Goal: Task Accomplishment & Management: Manage account settings

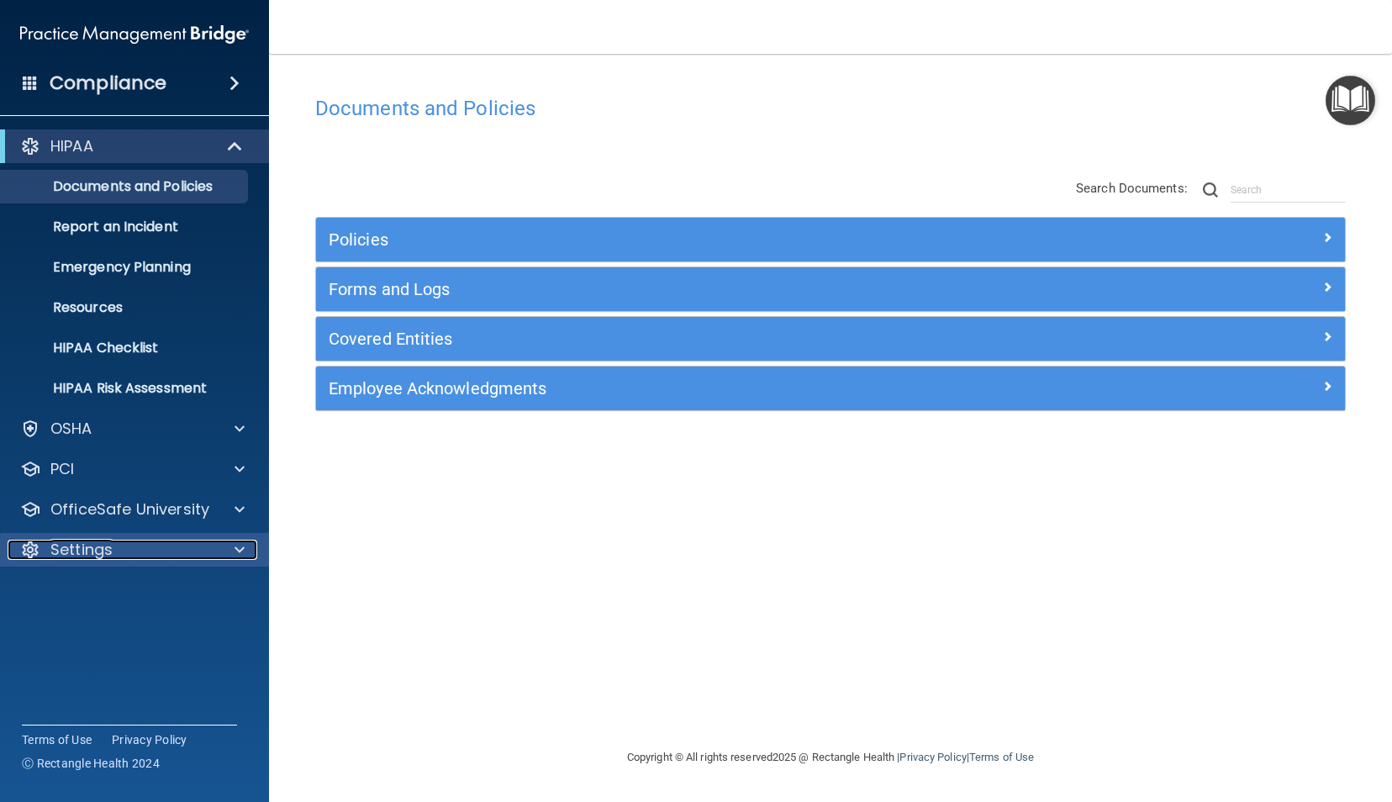
click at [128, 554] on div "Settings" at bounding box center [112, 550] width 208 height 20
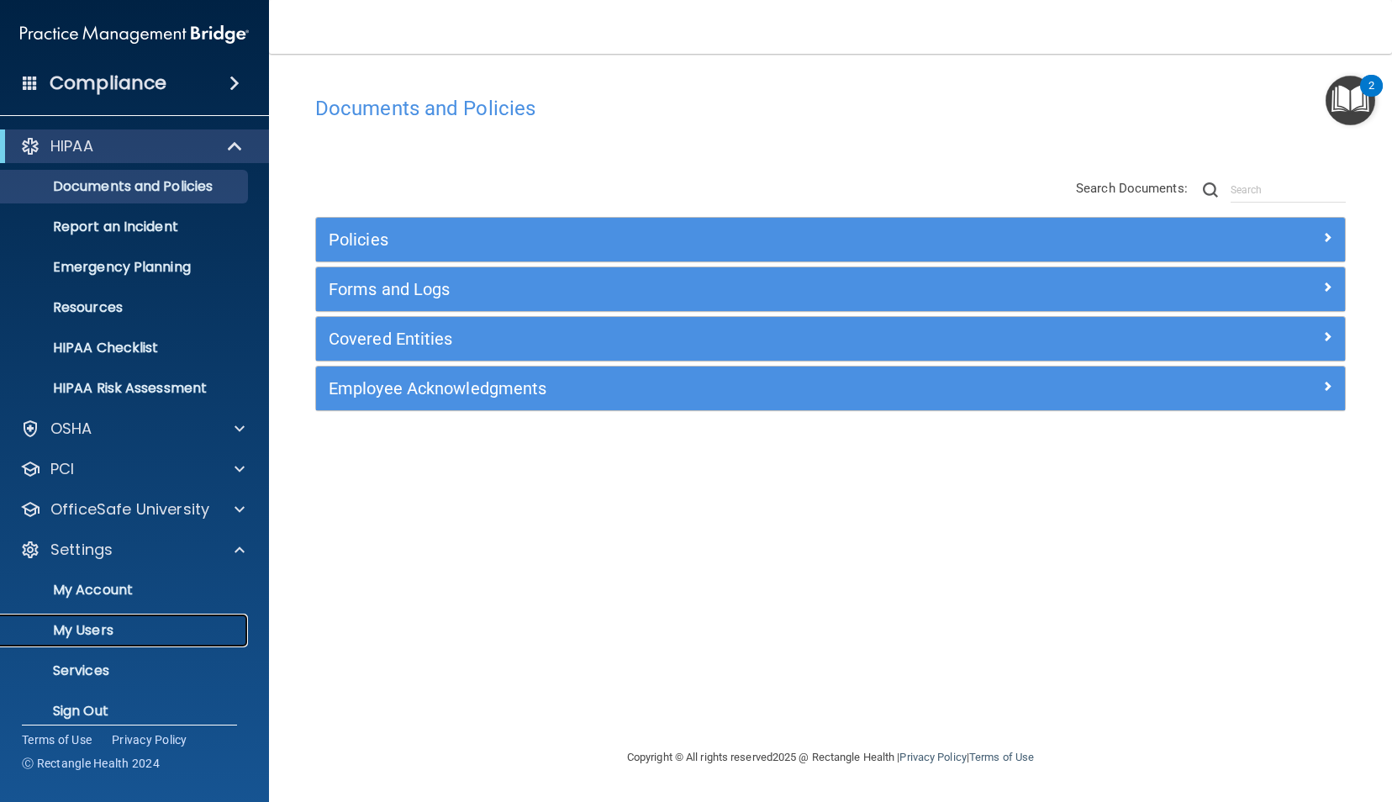
click at [106, 625] on p "My Users" at bounding box center [125, 630] width 229 height 17
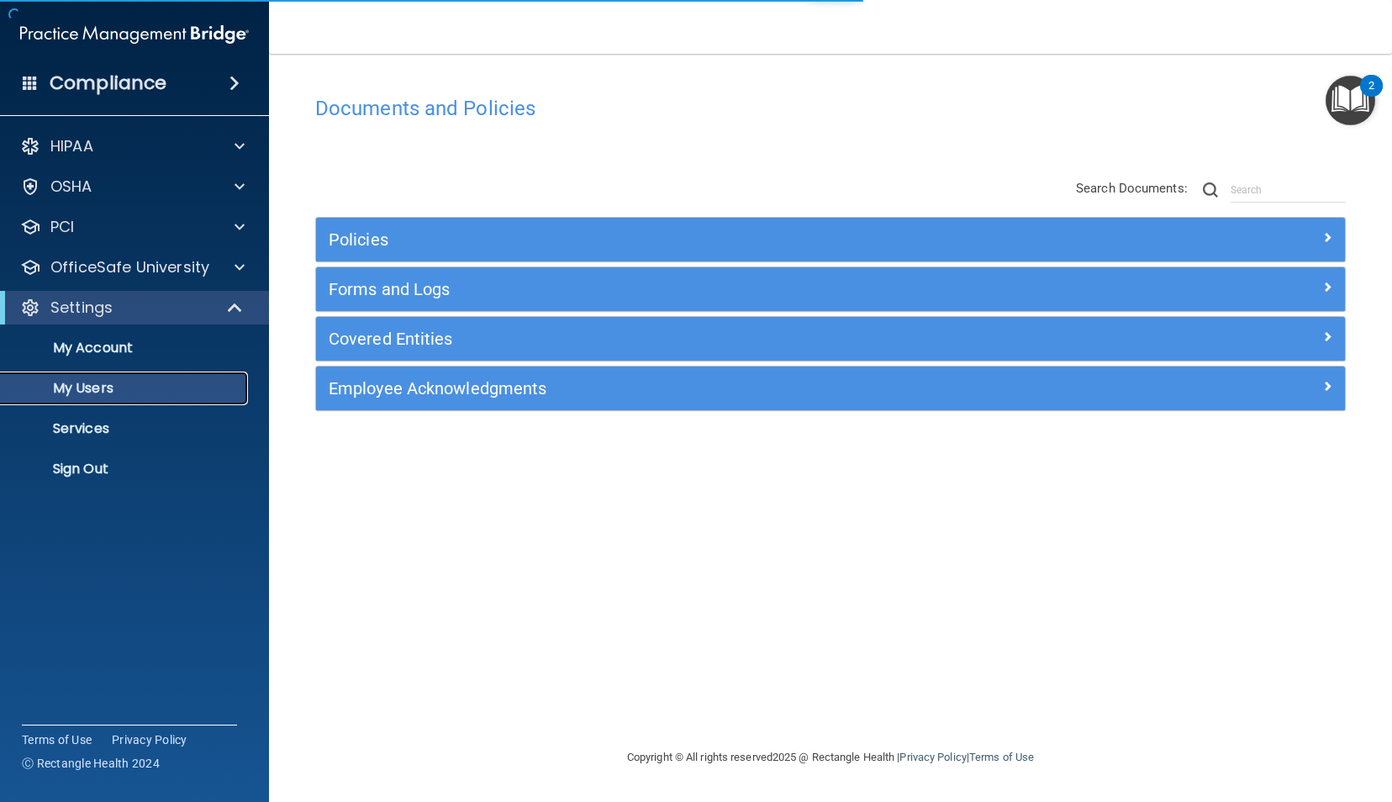
select select "20"
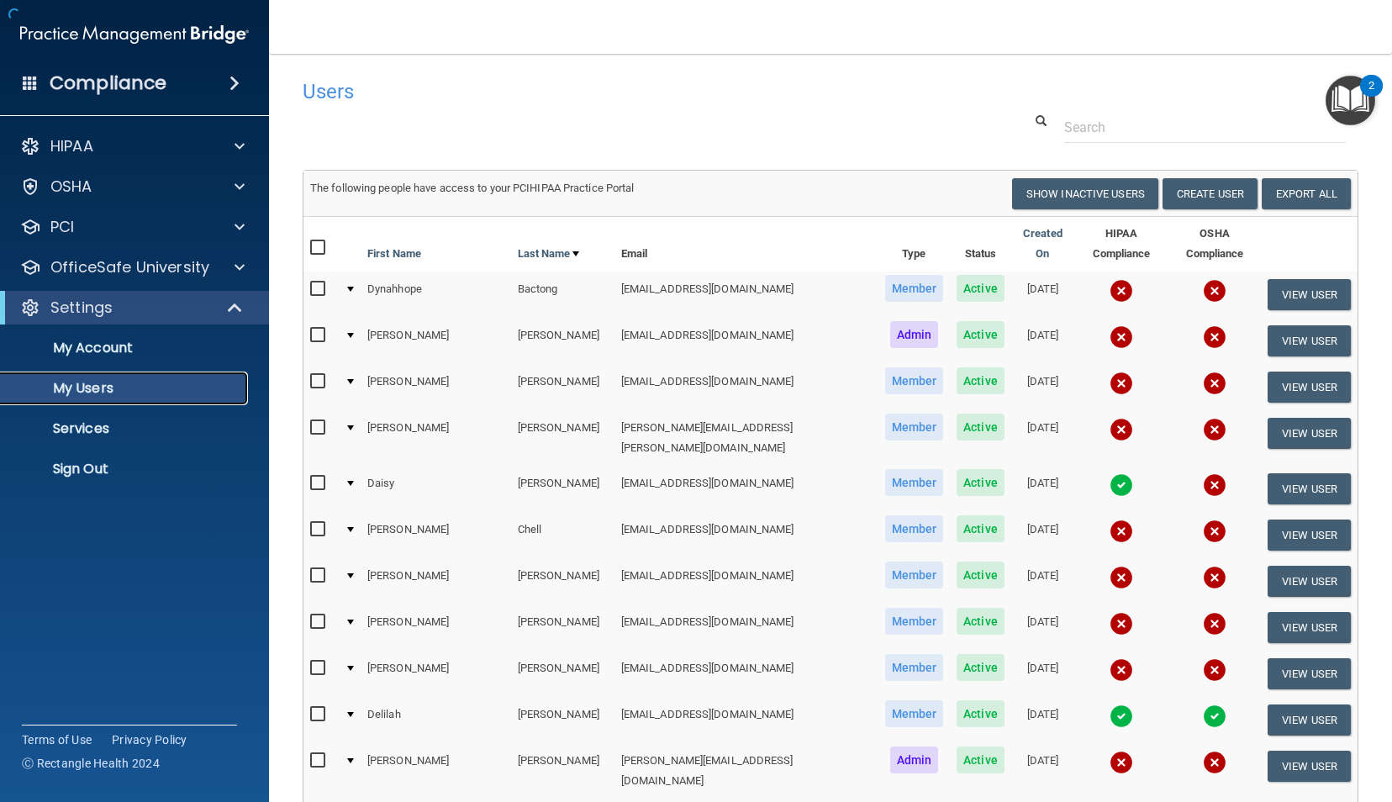
click at [161, 389] on p "My Users" at bounding box center [125, 388] width 229 height 17
click at [629, 192] on span "The following people have access to your PCIHIPAA Practice Portal" at bounding box center [472, 188] width 324 height 13
click at [395, 244] on link "First Name" at bounding box center [398, 254] width 63 height 20
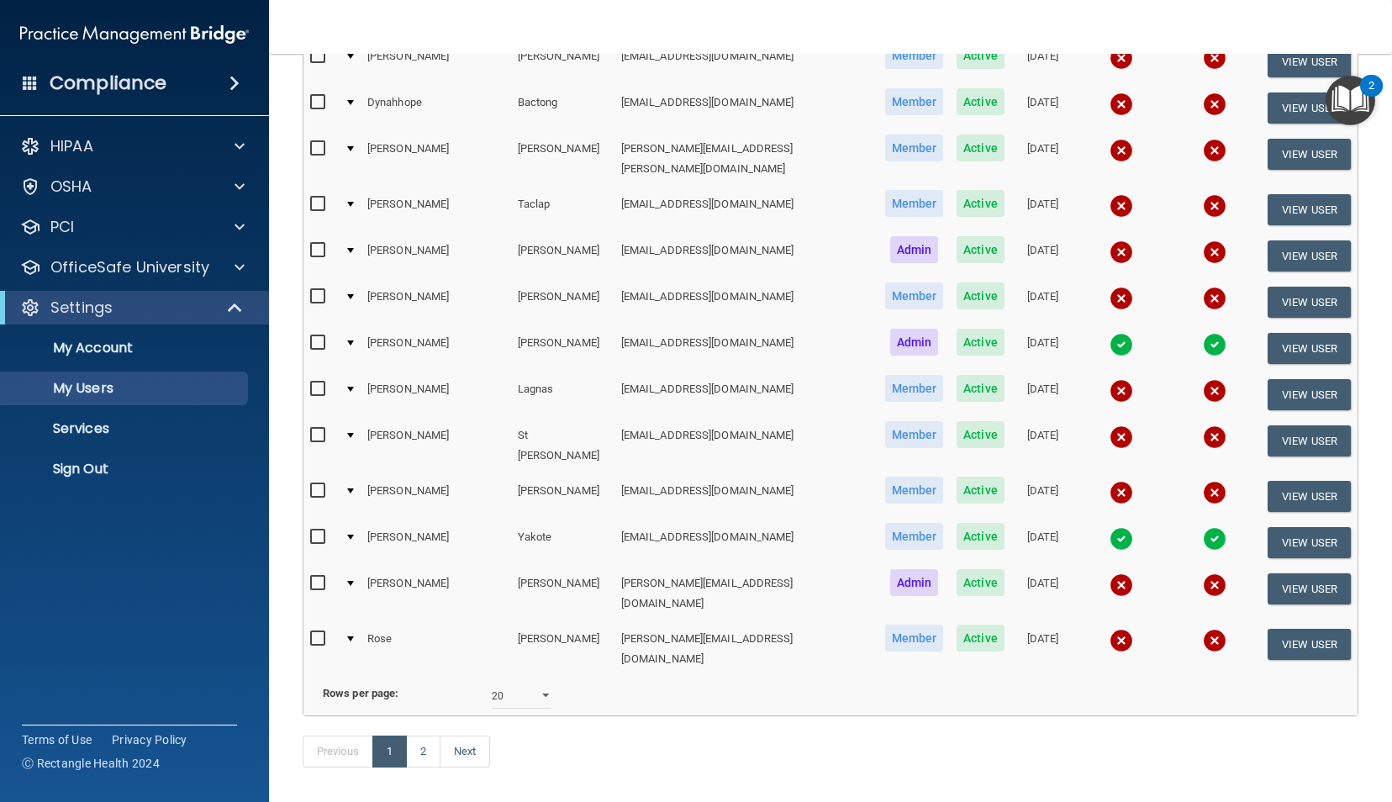
scroll to position [562, 0]
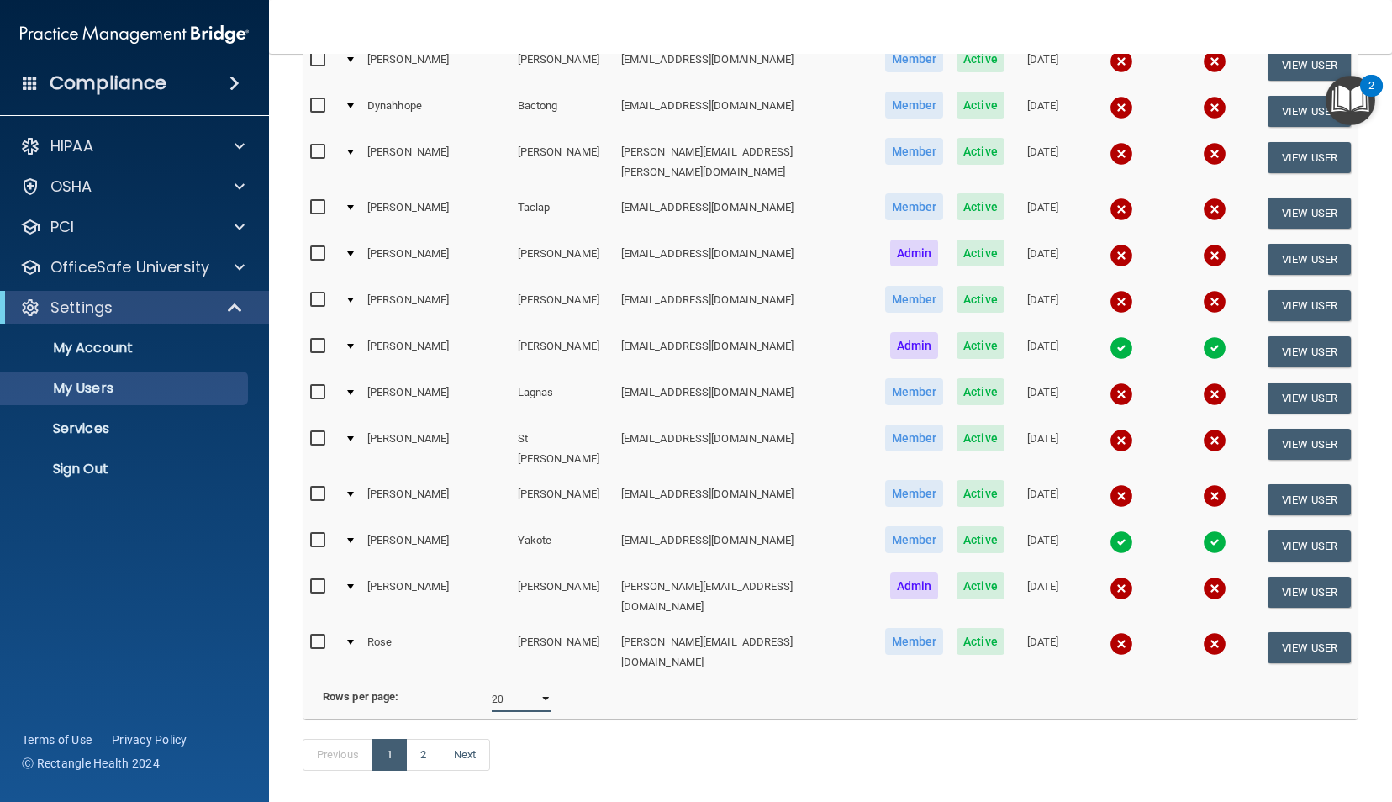
click at [538, 687] on select "10 20 30 40 all" at bounding box center [522, 699] width 60 height 25
select select "22"
click at [492, 687] on select "10 20 30 40 all" at bounding box center [522, 699] width 60 height 25
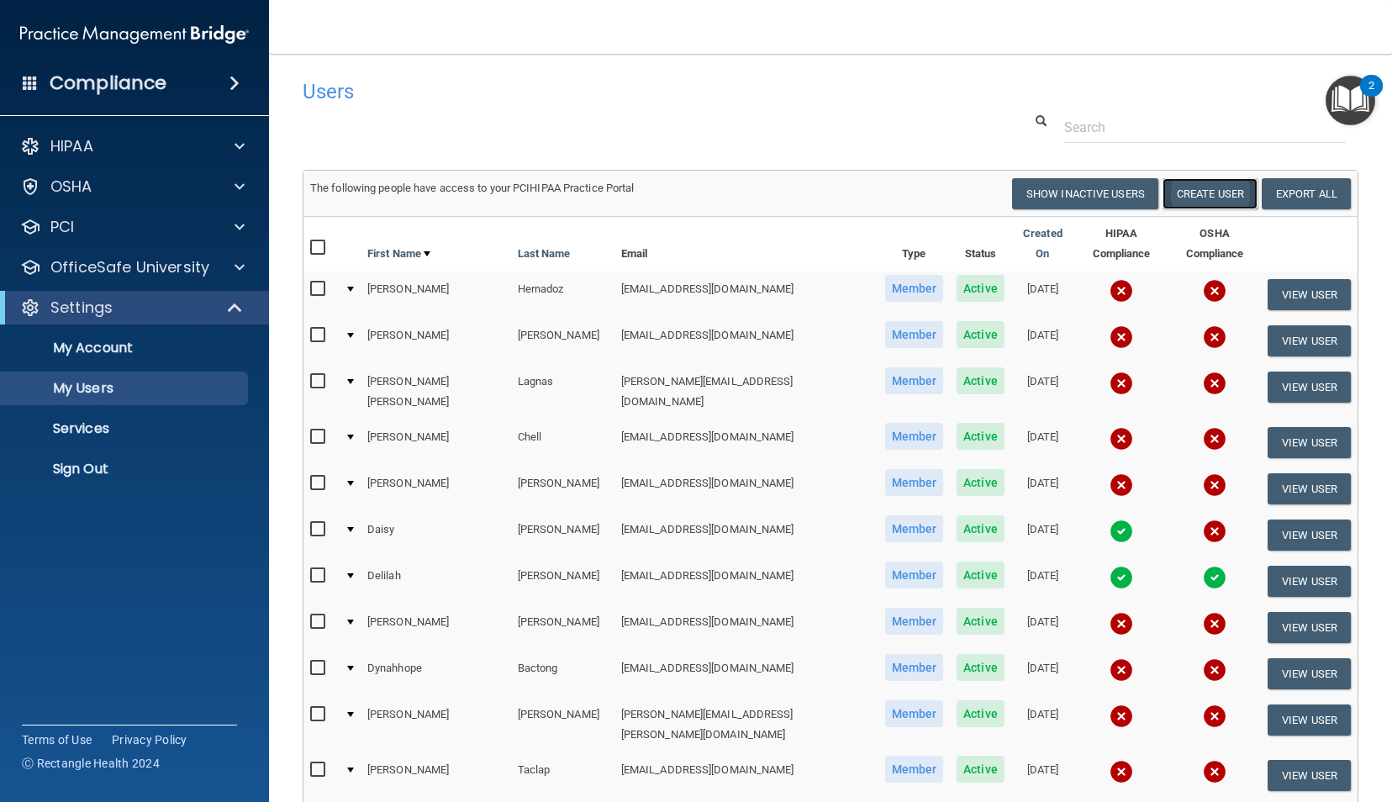
click at [1195, 200] on button "Create User" at bounding box center [1209, 193] width 95 height 31
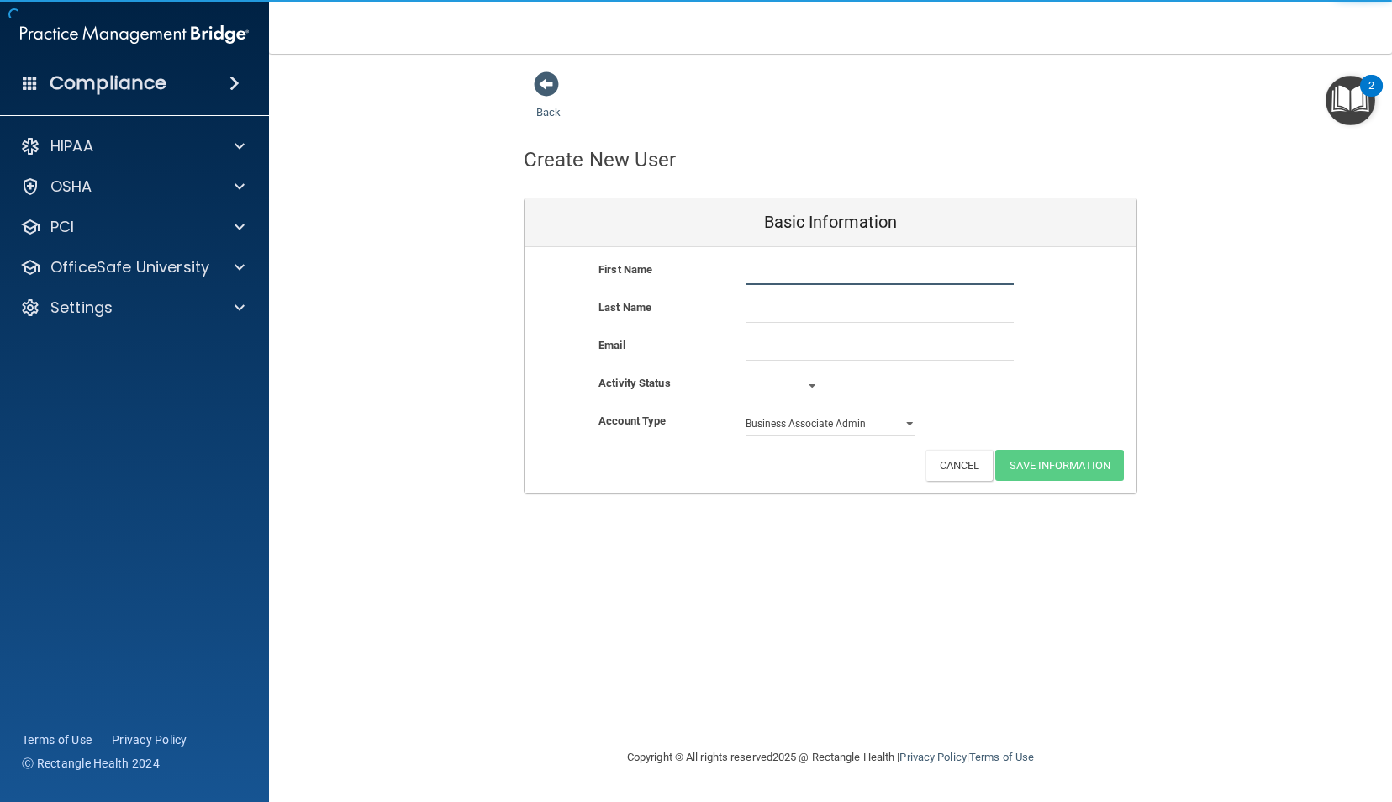
click at [768, 272] on input "text" at bounding box center [879, 272] width 268 height 25
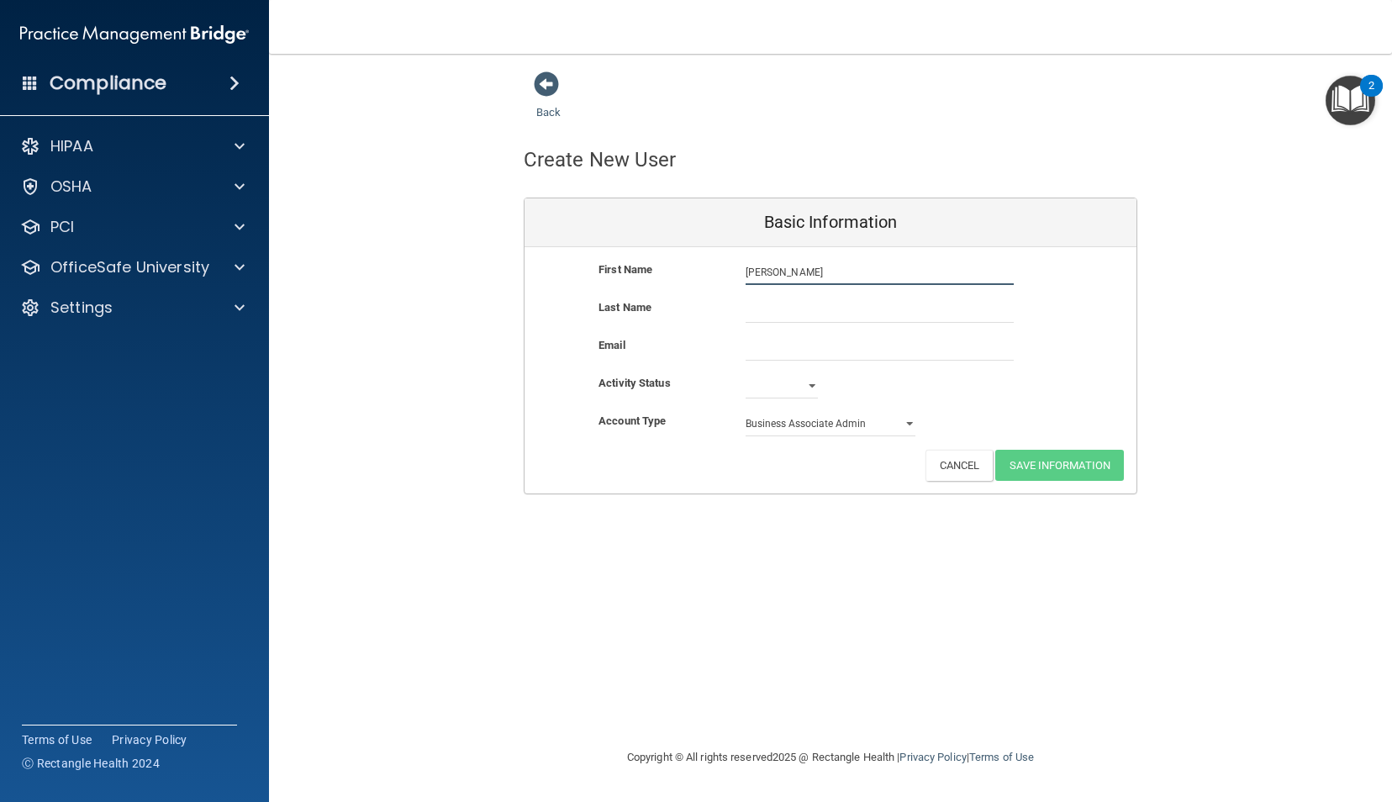
type input "[PERSON_NAME]"
type input "Miglicco"
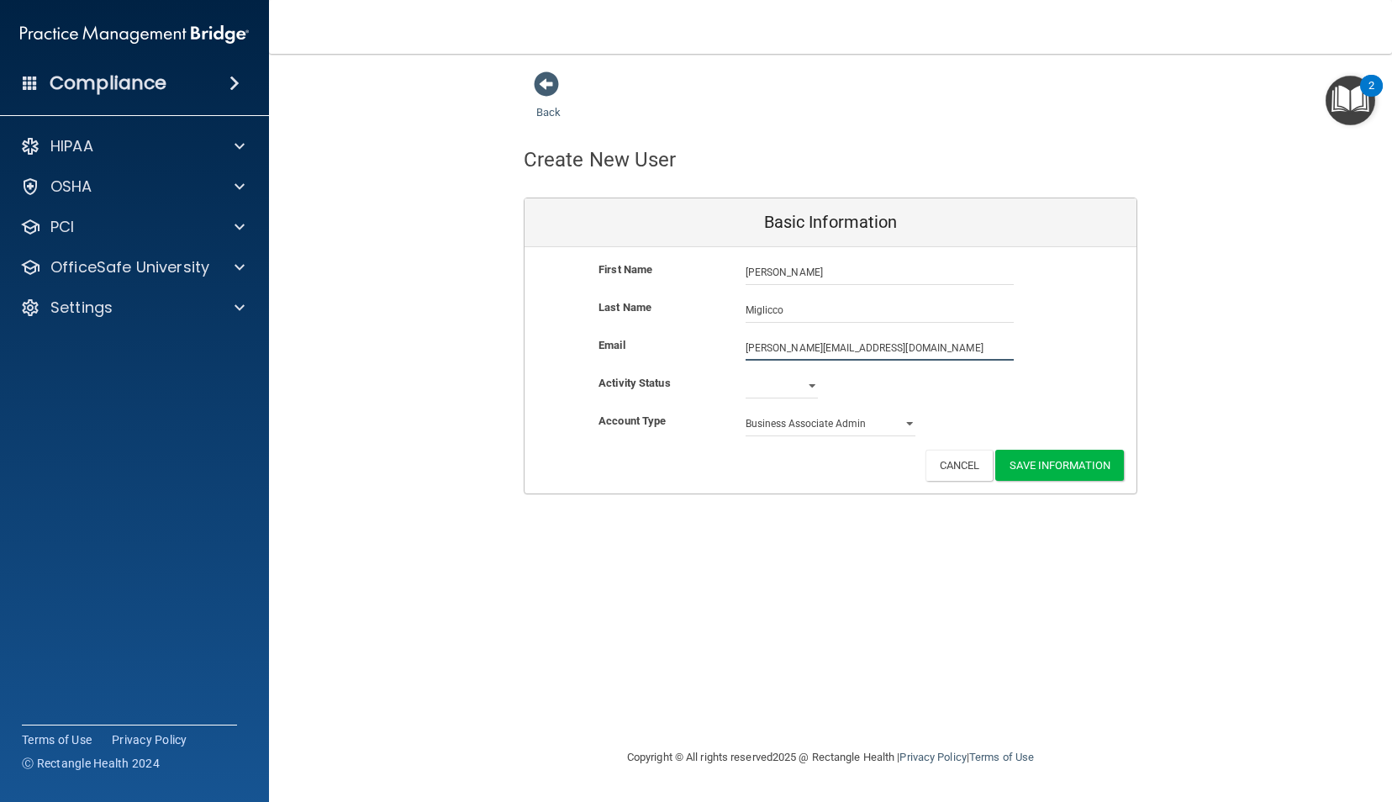
type input "[PERSON_NAME][EMAIL_ADDRESS][DOMAIN_NAME]"
click at [774, 388] on select "Active Inactive" at bounding box center [781, 385] width 72 height 25
select select "active"
click at [745, 373] on select "Active Inactive" at bounding box center [781, 385] width 72 height 25
click at [818, 423] on select "Business Associate Admin Business Associate Member" at bounding box center [830, 423] width 171 height 25
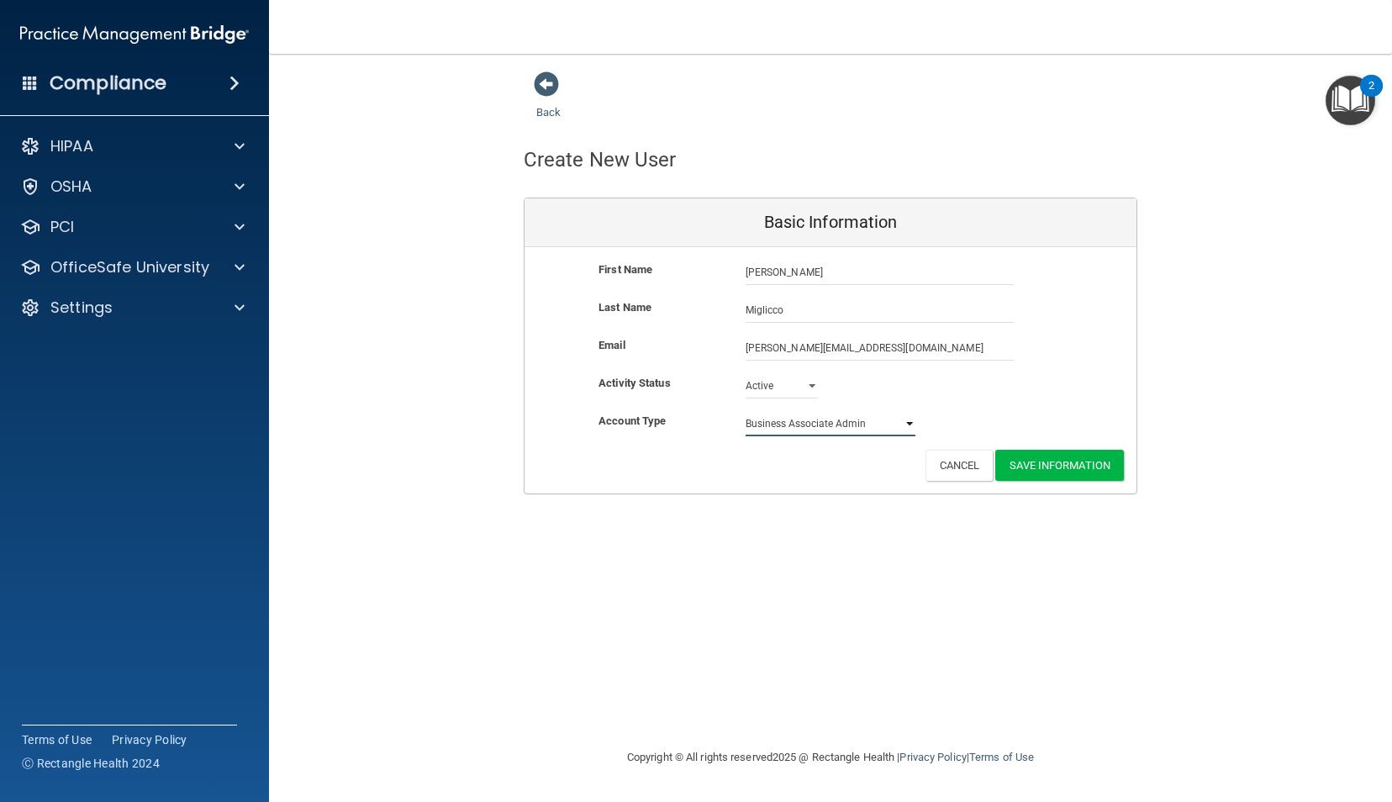
click at [745, 411] on select "Business Associate Admin Business Associate Member" at bounding box center [830, 423] width 171 height 25
click at [1028, 463] on button "Save Information" at bounding box center [1059, 465] width 129 height 31
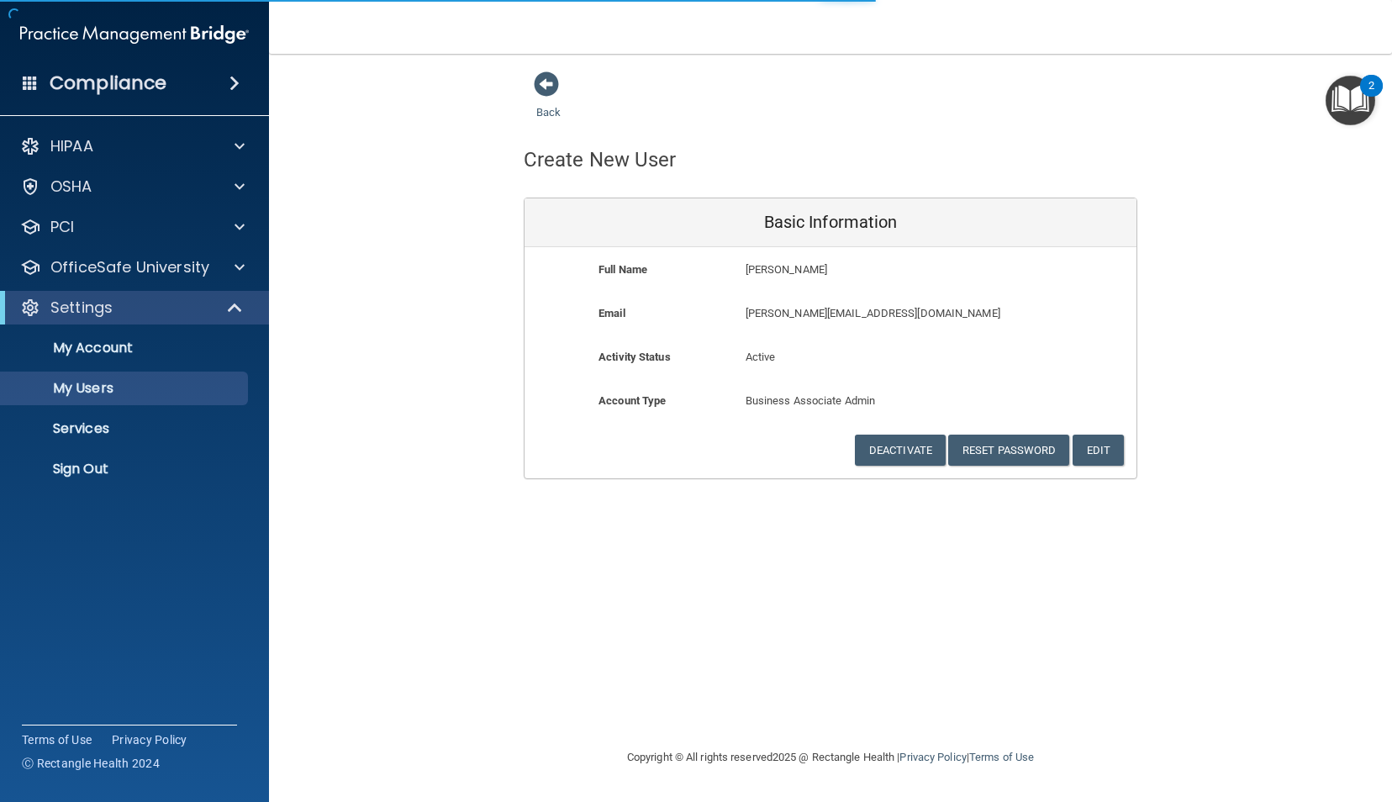
select select "20"
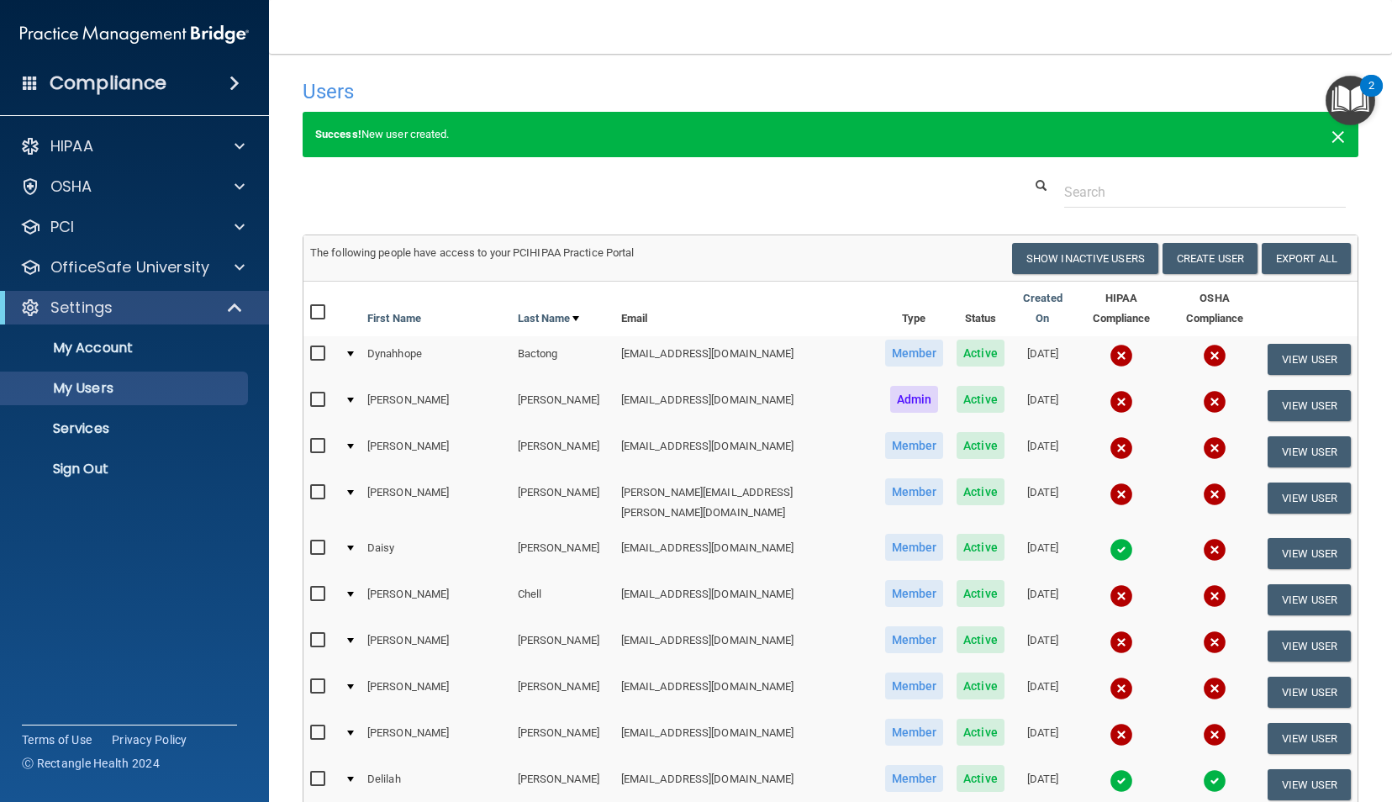
click at [1330, 136] on span "×" at bounding box center [1337, 135] width 15 height 34
select select "20"
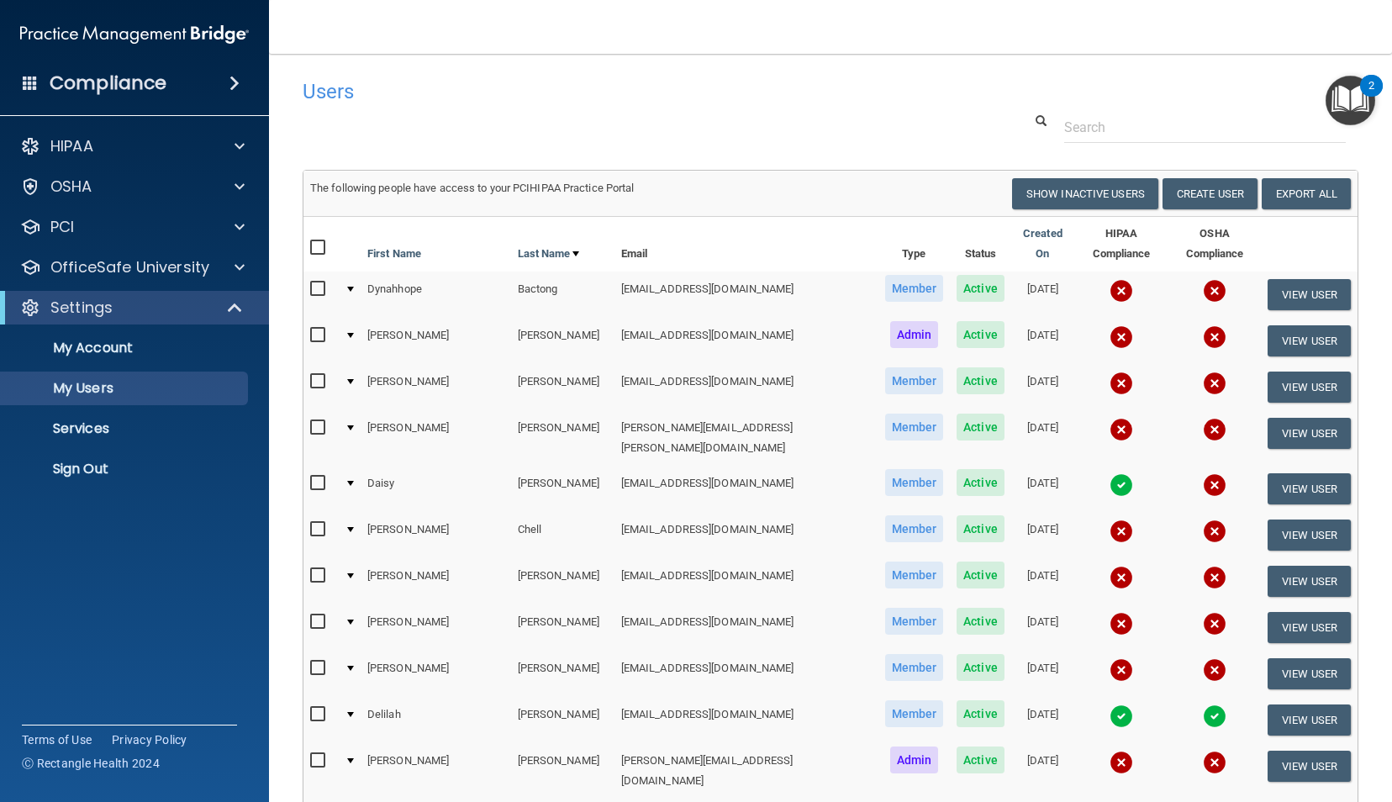
click at [316, 282] on input "checkbox" at bounding box center [319, 288] width 19 height 13
checkbox input "true"
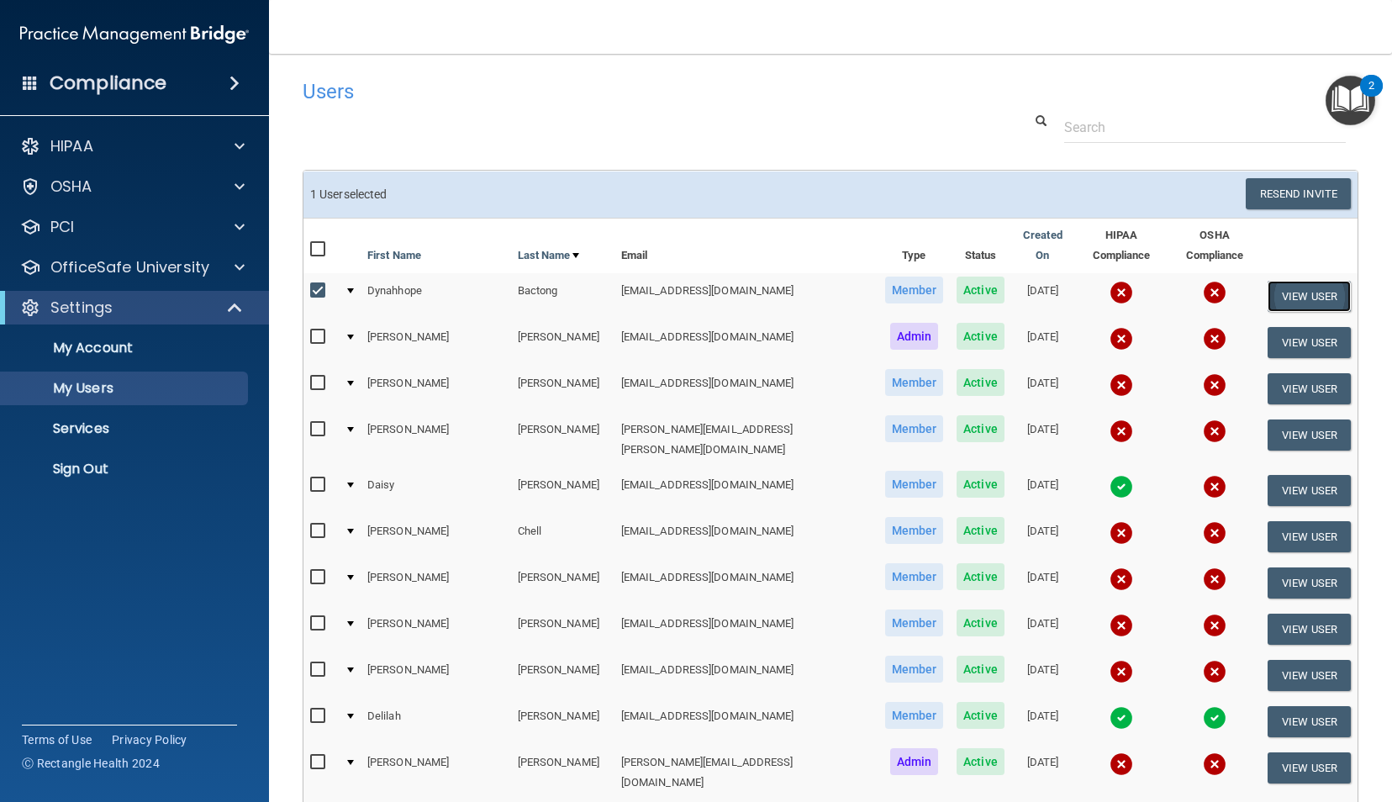
click at [1281, 282] on button "View User" at bounding box center [1308, 296] width 83 height 31
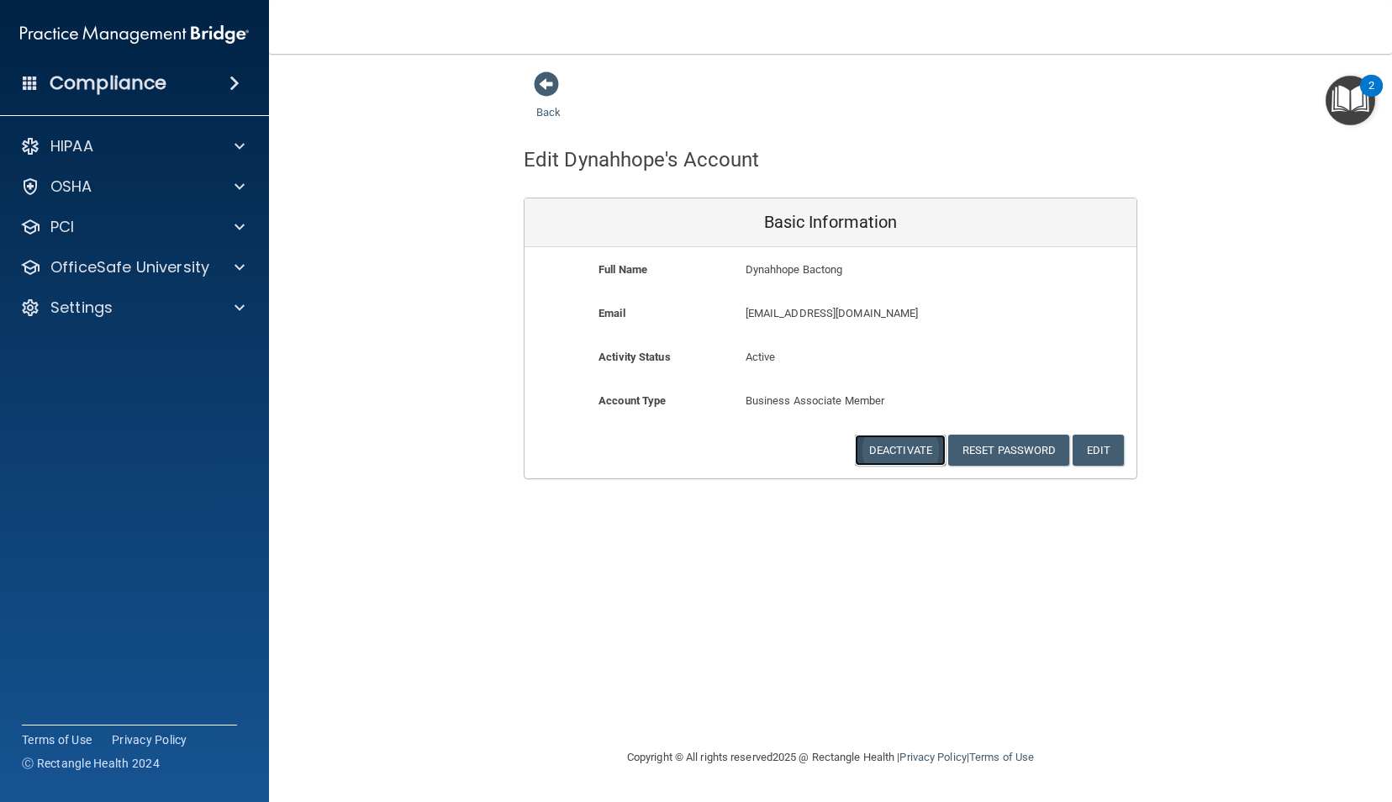
click at [902, 450] on button "Deactivate" at bounding box center [900, 449] width 91 height 31
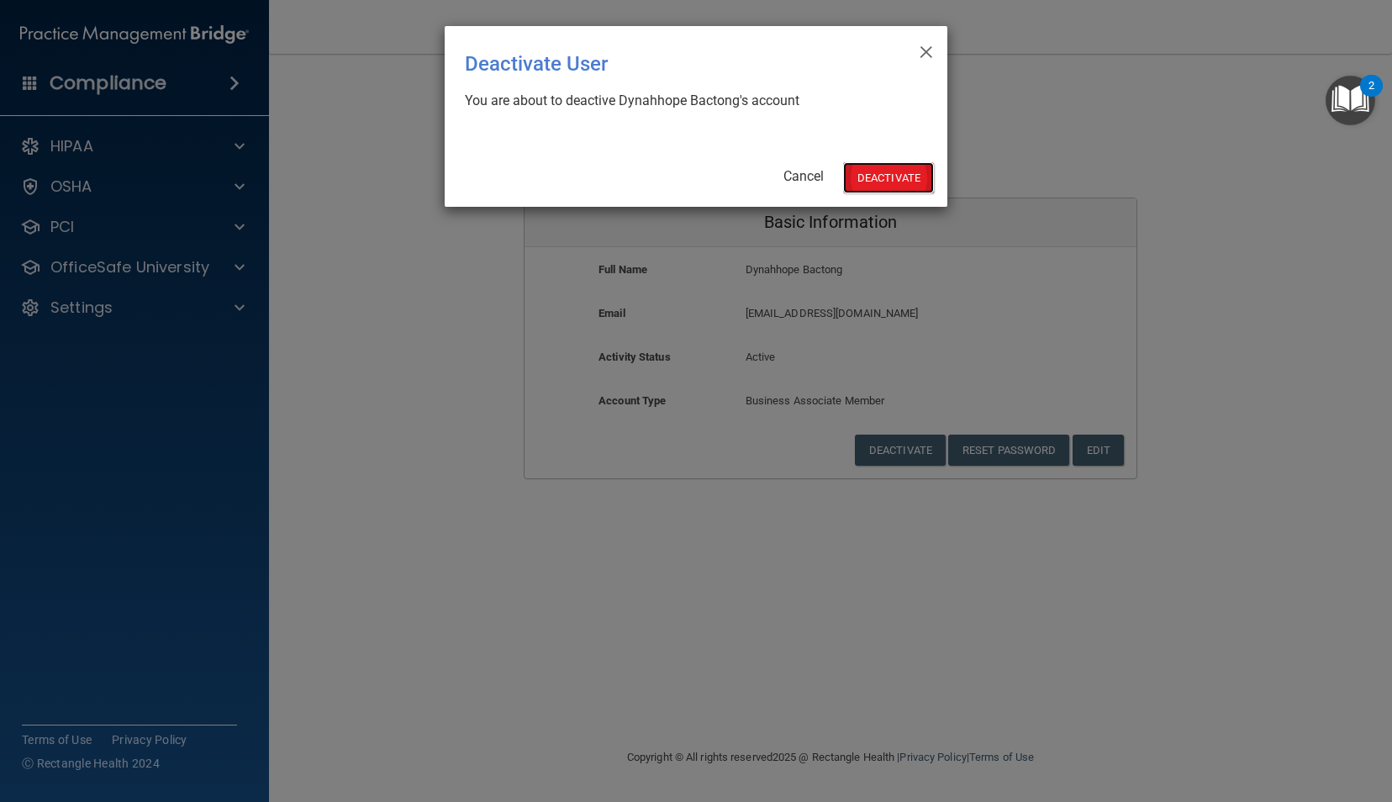
click at [890, 184] on button "Deactivate" at bounding box center [888, 177] width 91 height 31
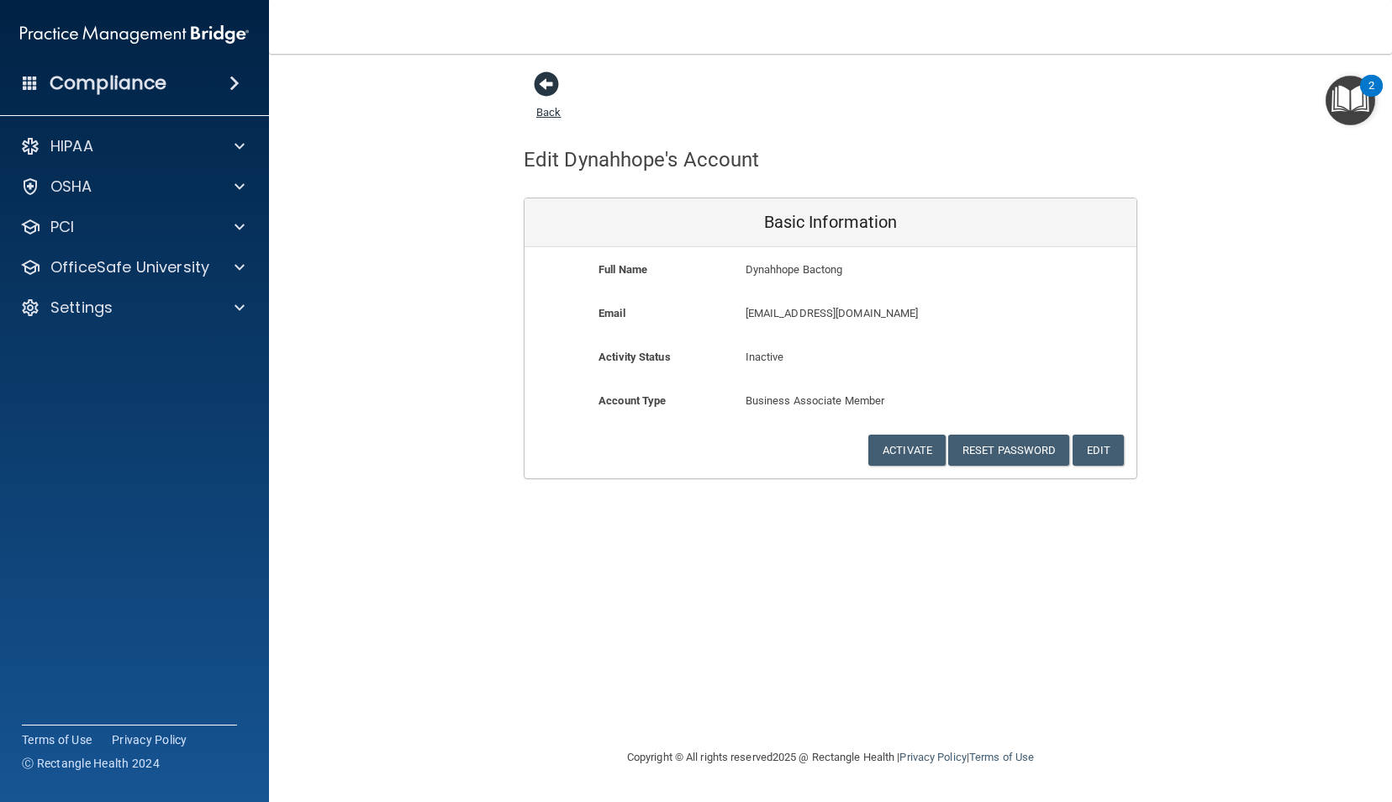
click at [550, 84] on span at bounding box center [546, 83] width 25 height 25
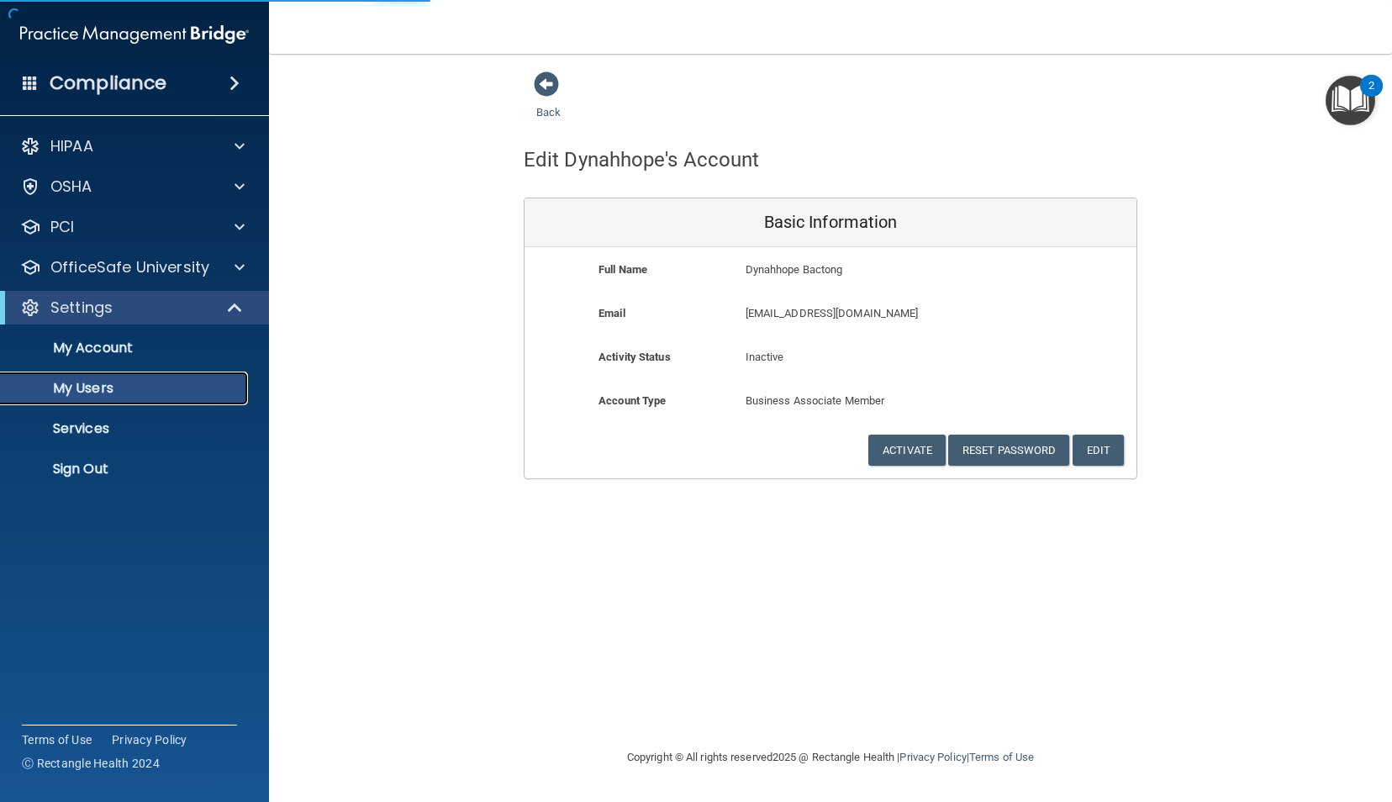
click at [108, 387] on p "My Users" at bounding box center [125, 388] width 229 height 17
select select "20"
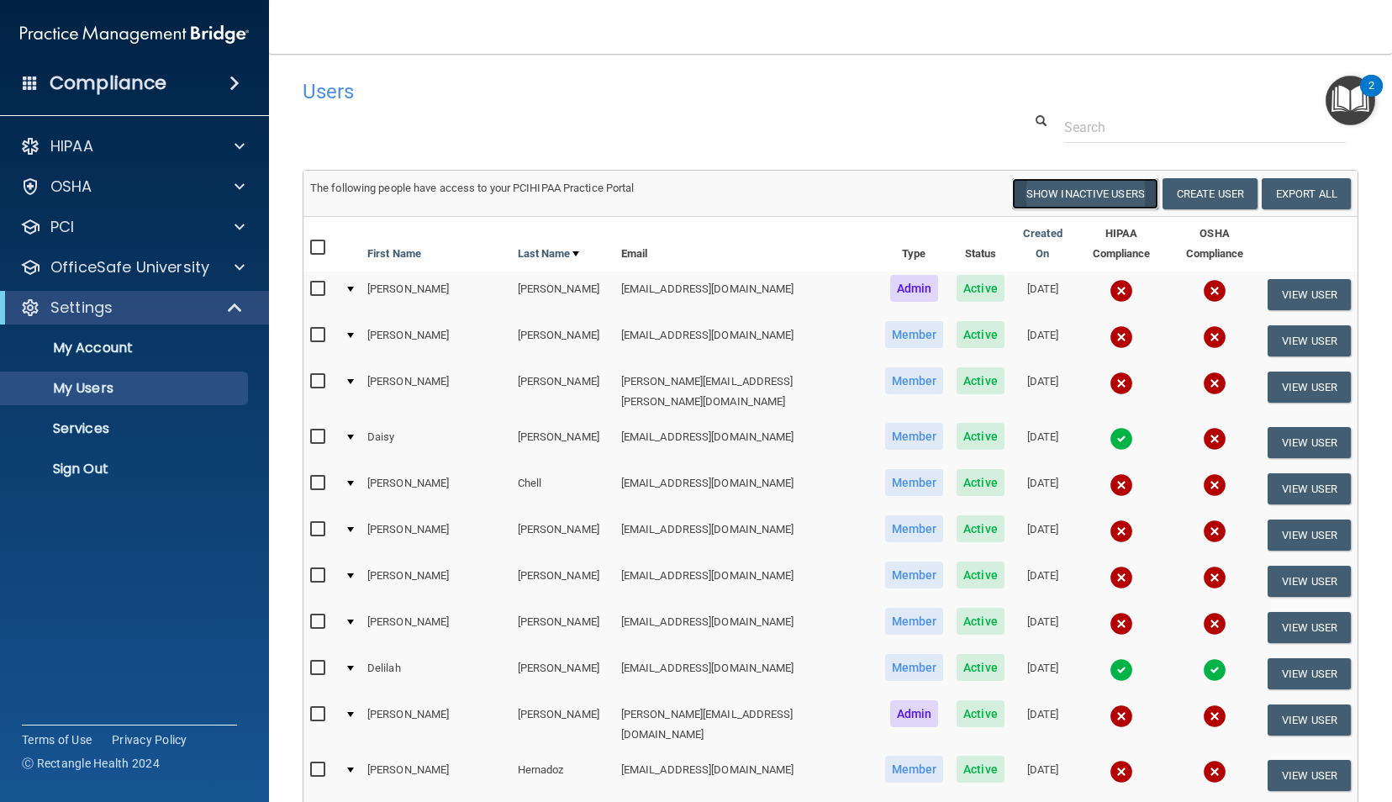
click at [1067, 192] on button "Show Inactive Users" at bounding box center [1085, 193] width 146 height 31
select select "20"
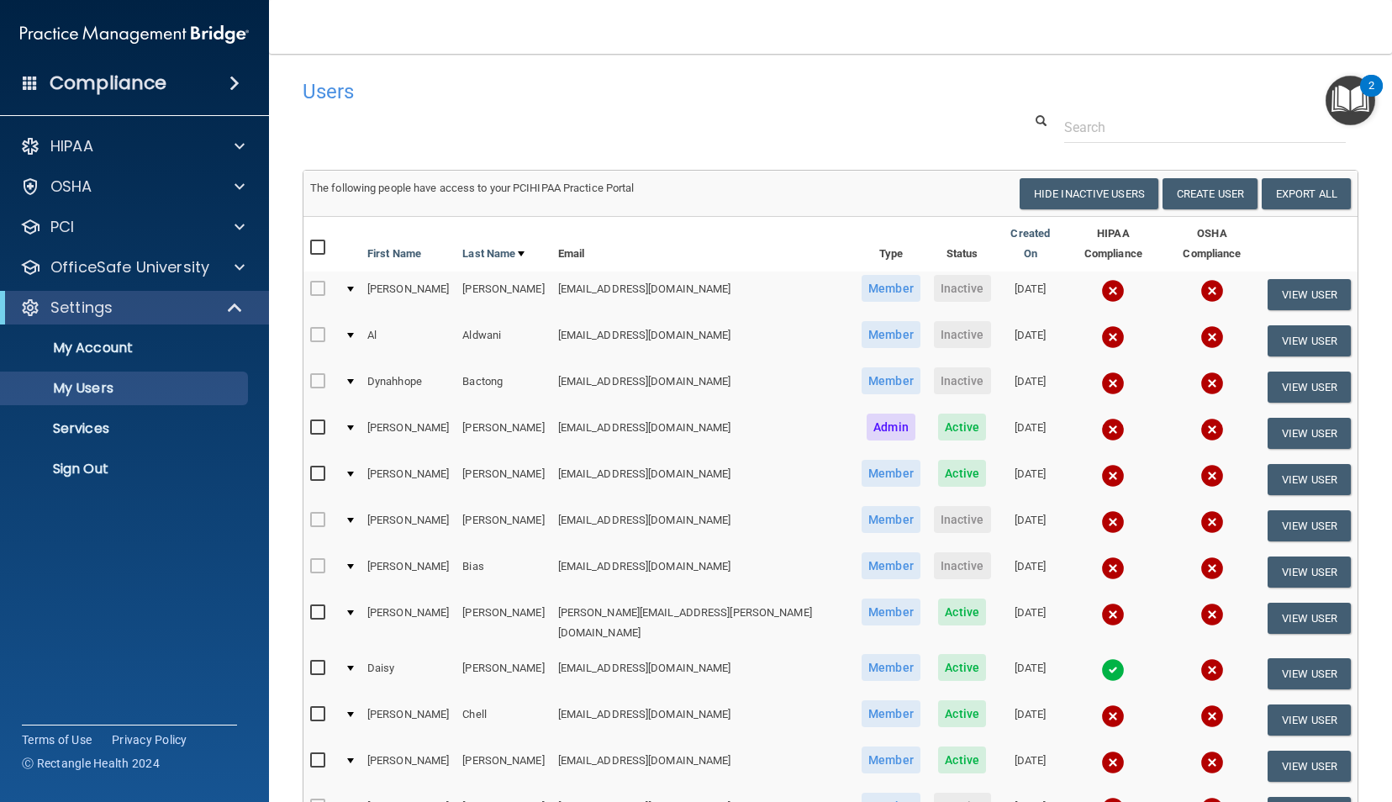
click at [319, 421] on input "checkbox" at bounding box center [319, 427] width 19 height 13
checkbox input "true"
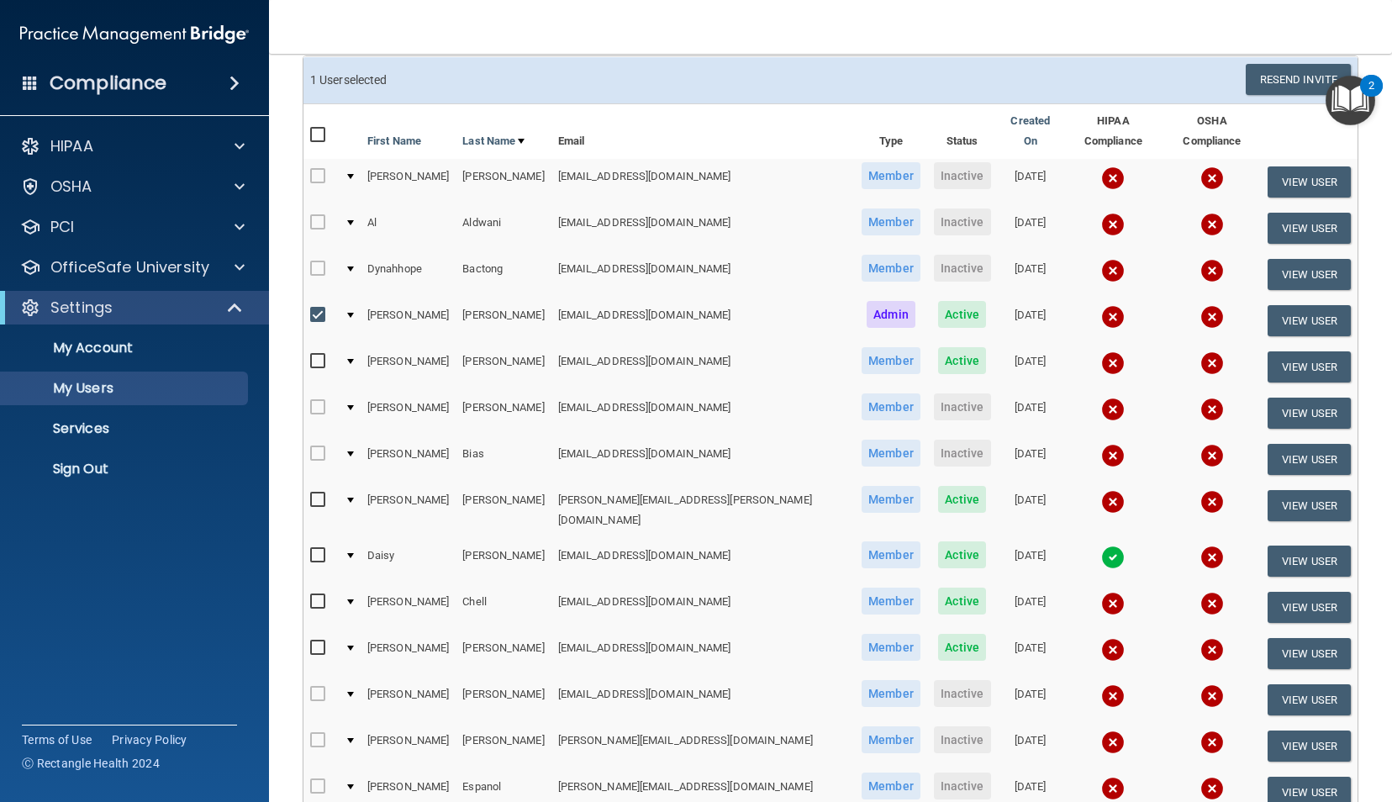
scroll to position [0, 6]
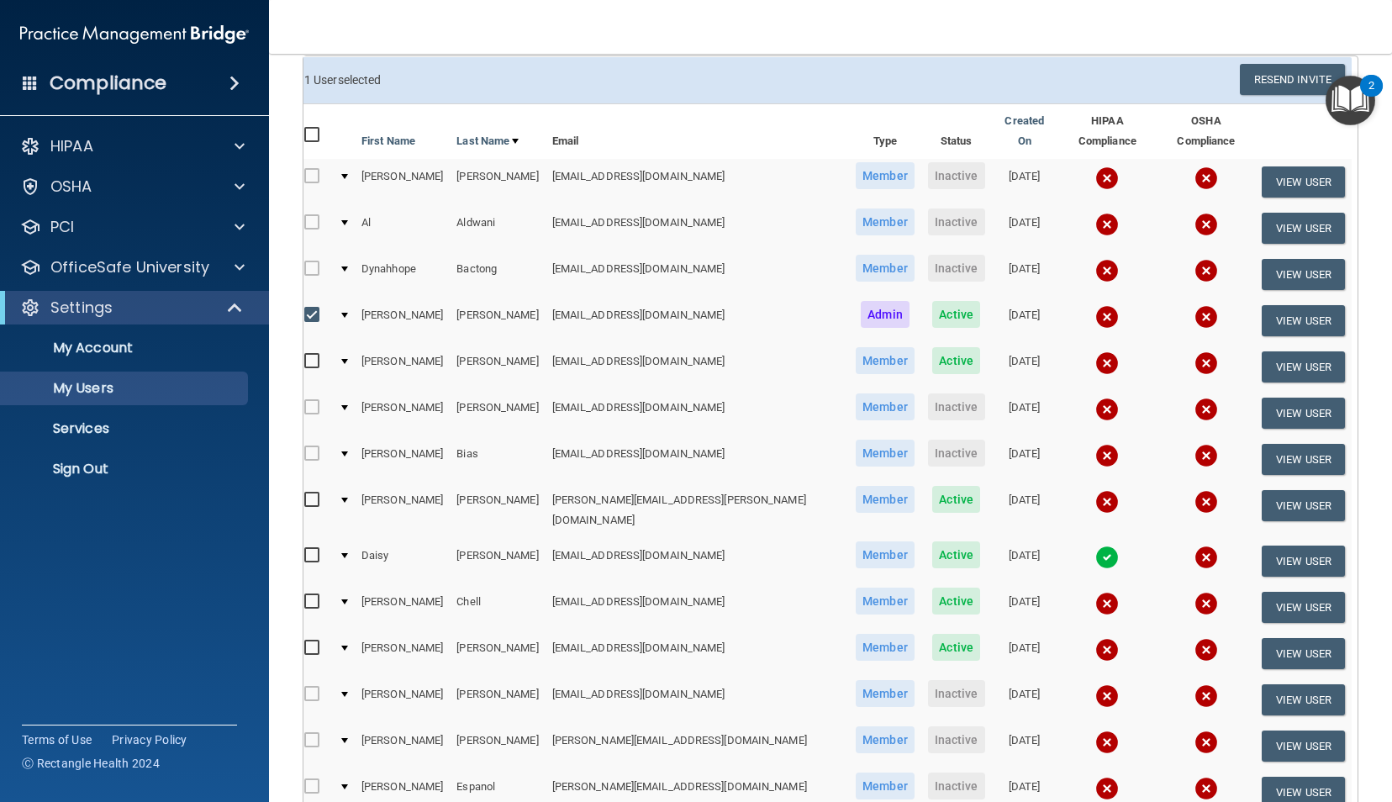
click at [313, 549] on input "checkbox" at bounding box center [313, 555] width 19 height 13
checkbox input "true"
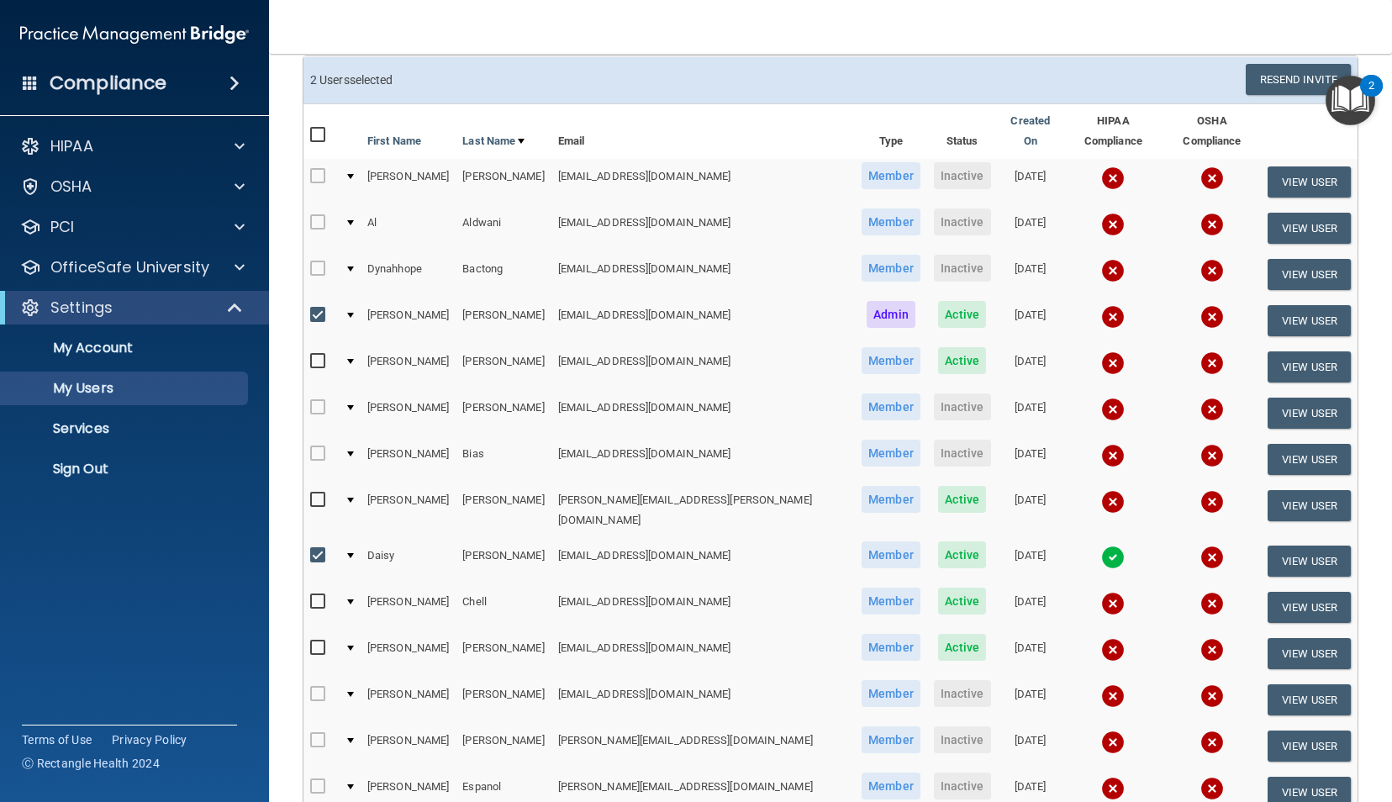
click at [323, 595] on input "checkbox" at bounding box center [319, 601] width 19 height 13
checkbox input "true"
click at [1284, 305] on button "View User" at bounding box center [1308, 320] width 83 height 31
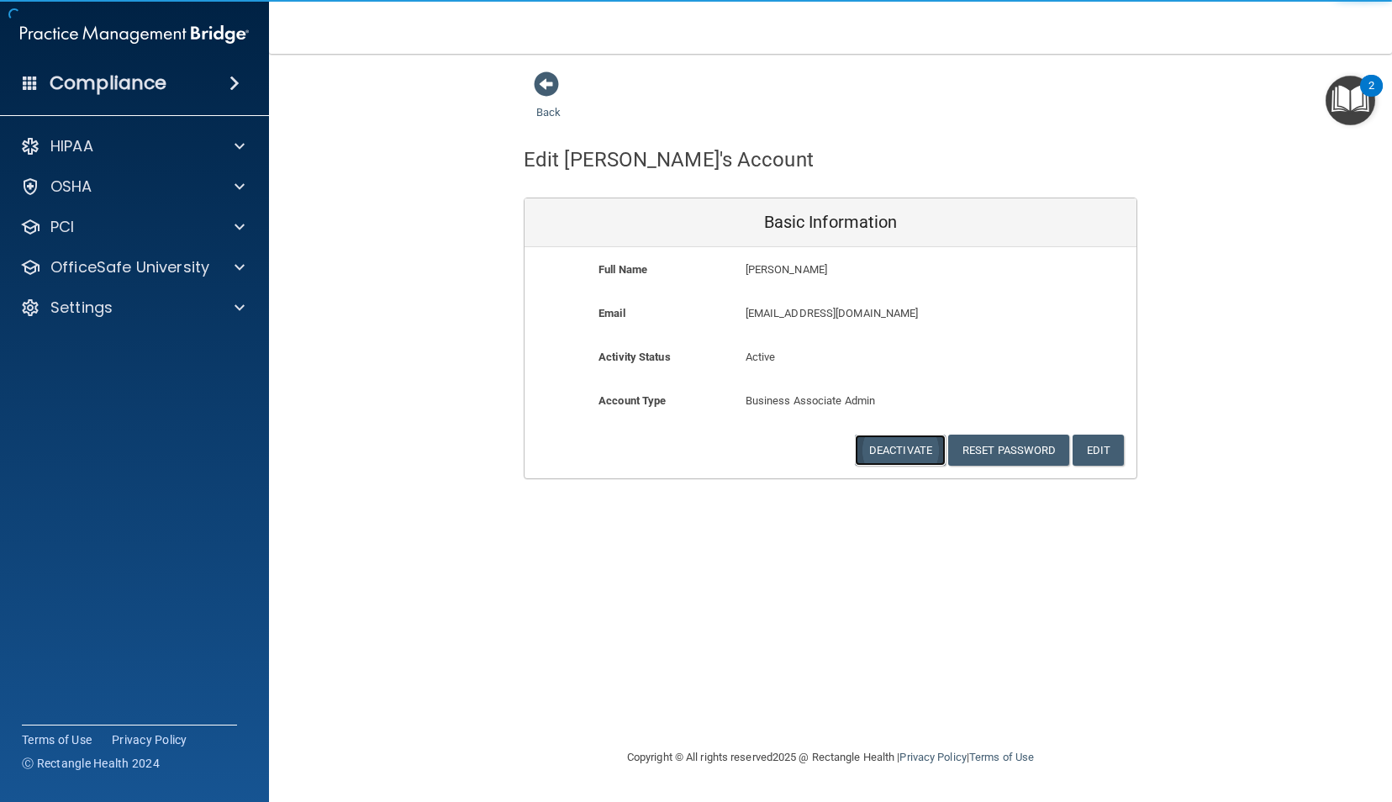
click at [896, 450] on button "Deactivate" at bounding box center [900, 449] width 91 height 31
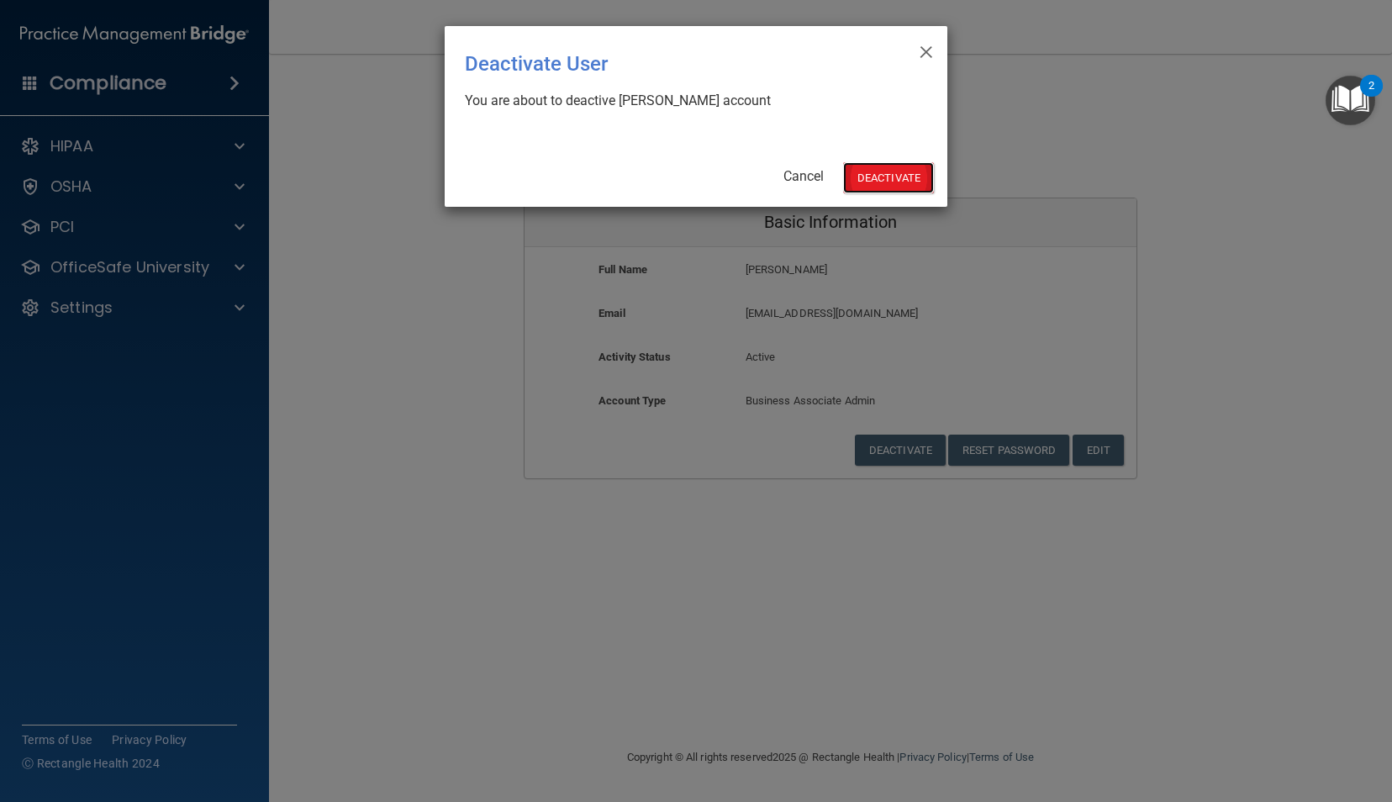
click at [874, 176] on button "Deactivate" at bounding box center [888, 177] width 91 height 31
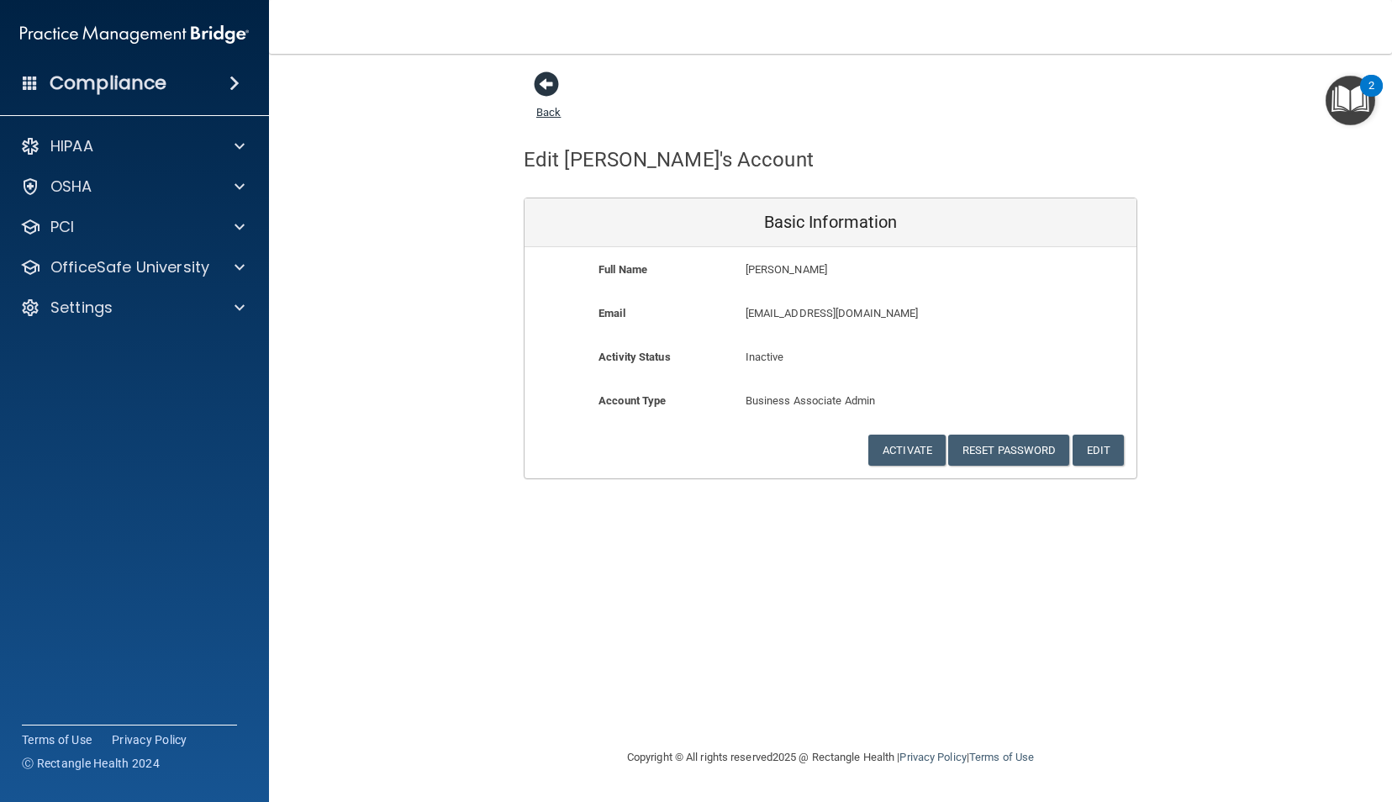
click at [549, 86] on span at bounding box center [546, 83] width 25 height 25
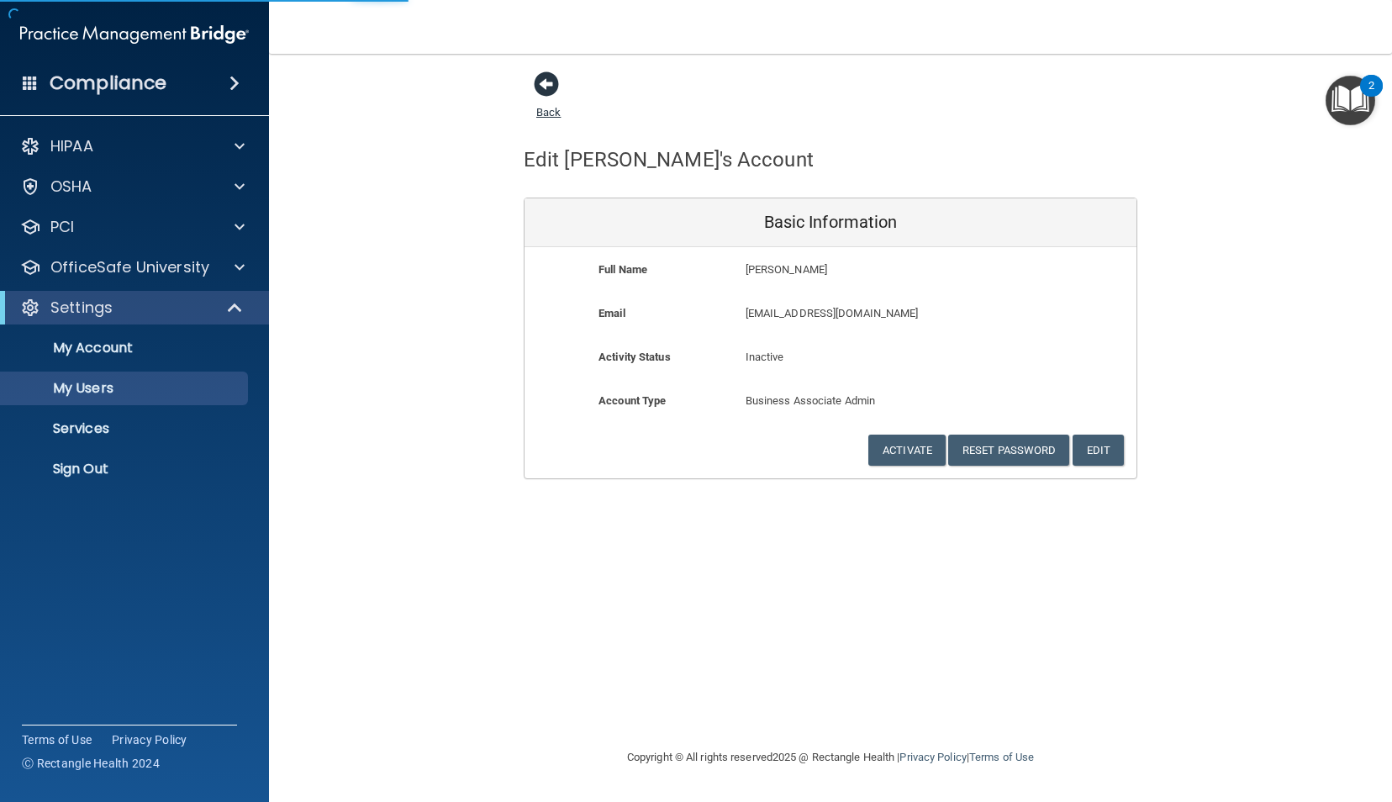
select select "20"
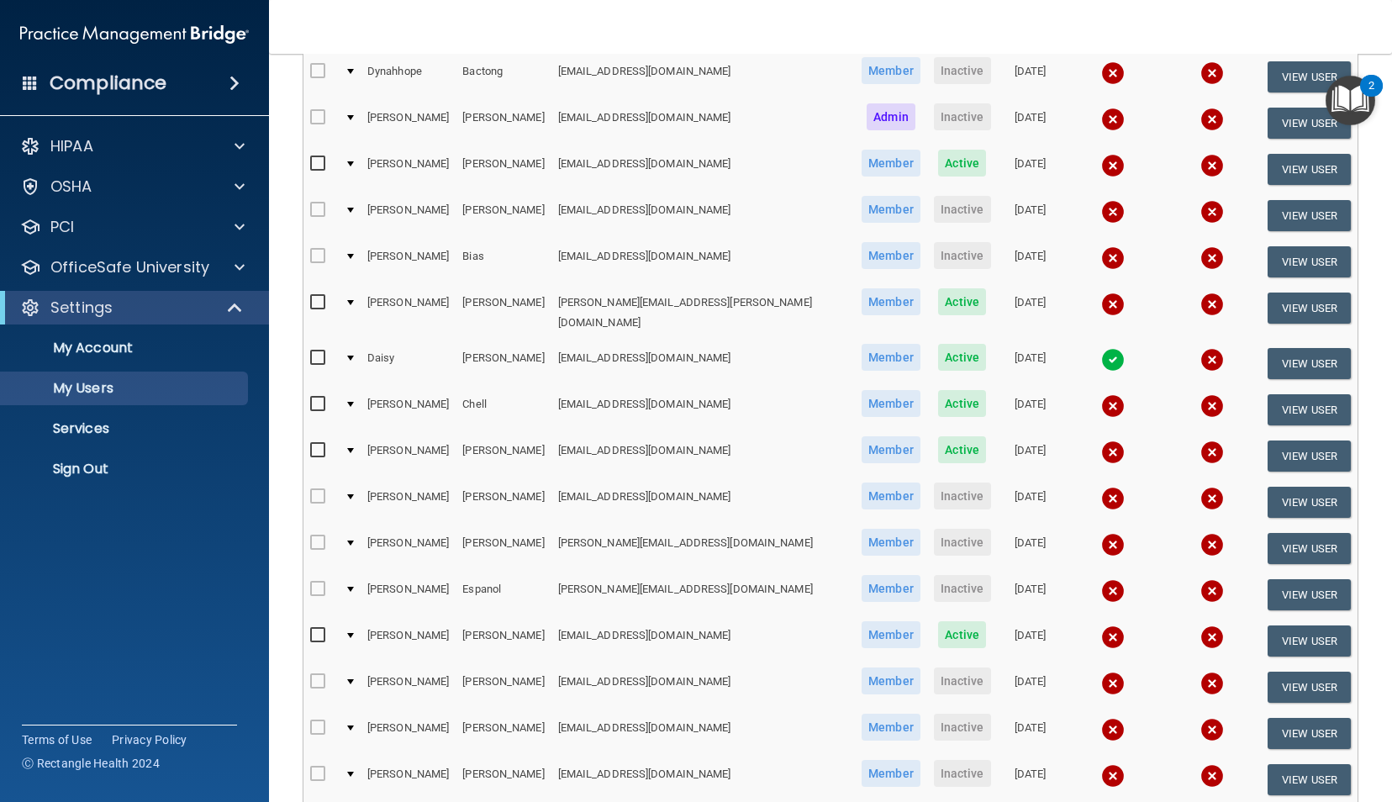
scroll to position [312, 0]
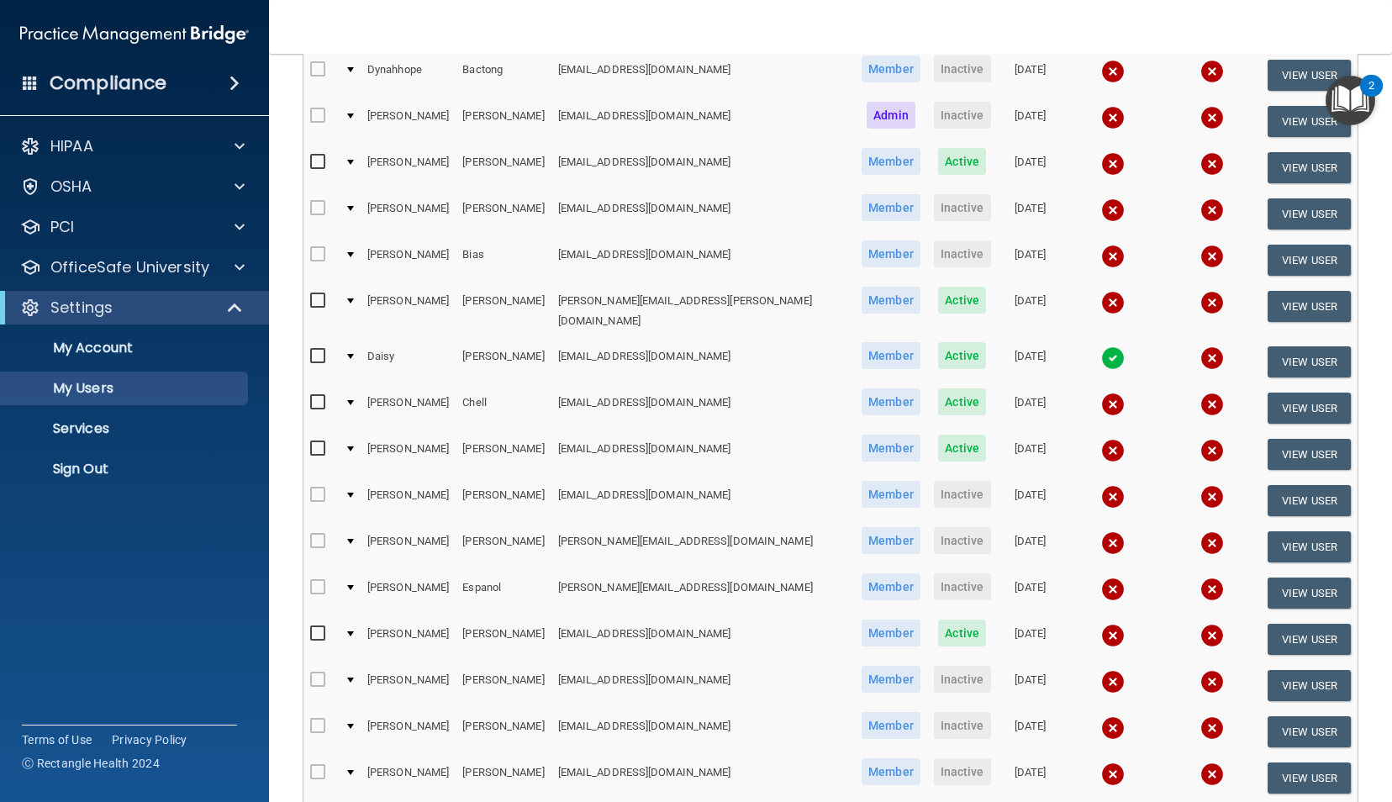
click at [356, 339] on td at bounding box center [349, 362] width 23 height 46
click at [351, 354] on div at bounding box center [350, 356] width 7 height 5
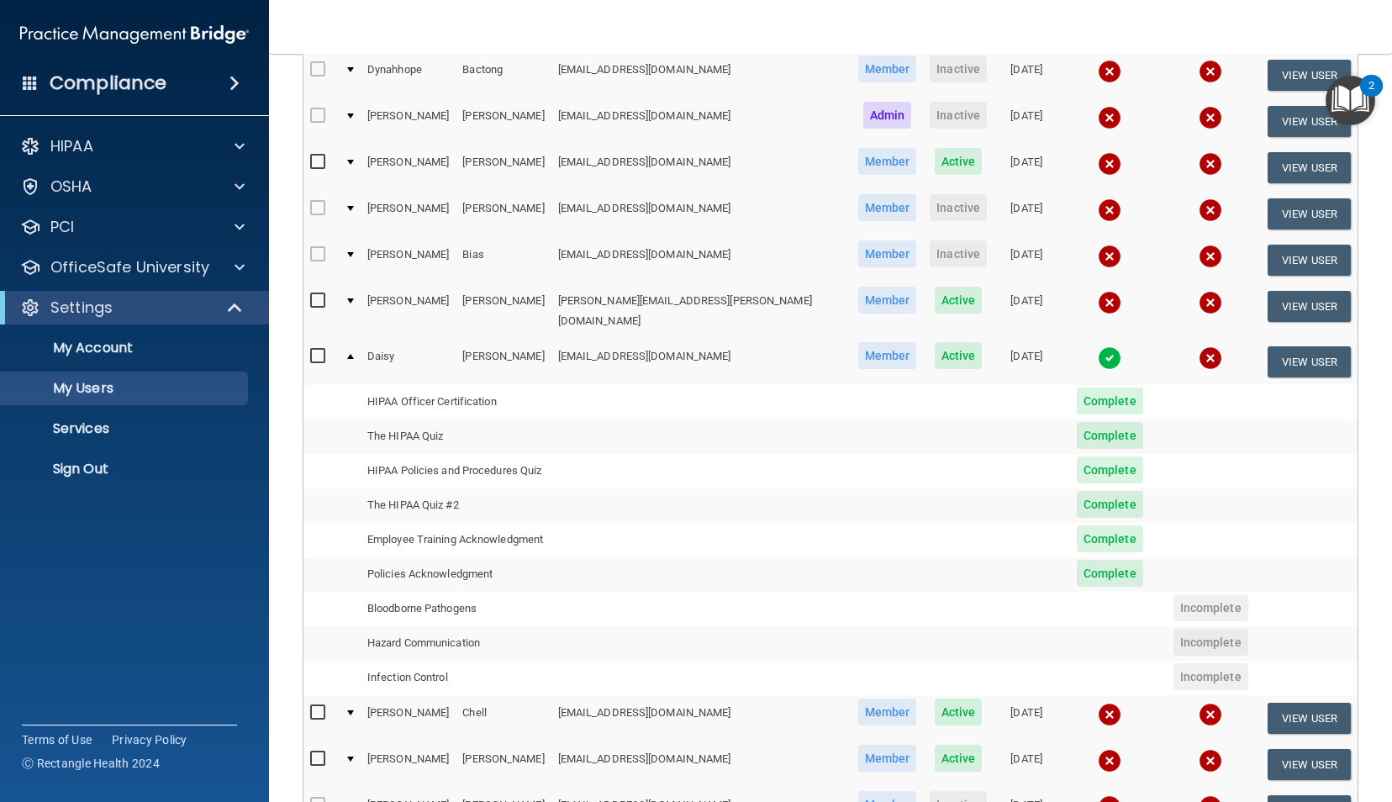
click at [316, 350] on input "checkbox" at bounding box center [319, 356] width 19 height 13
checkbox input "true"
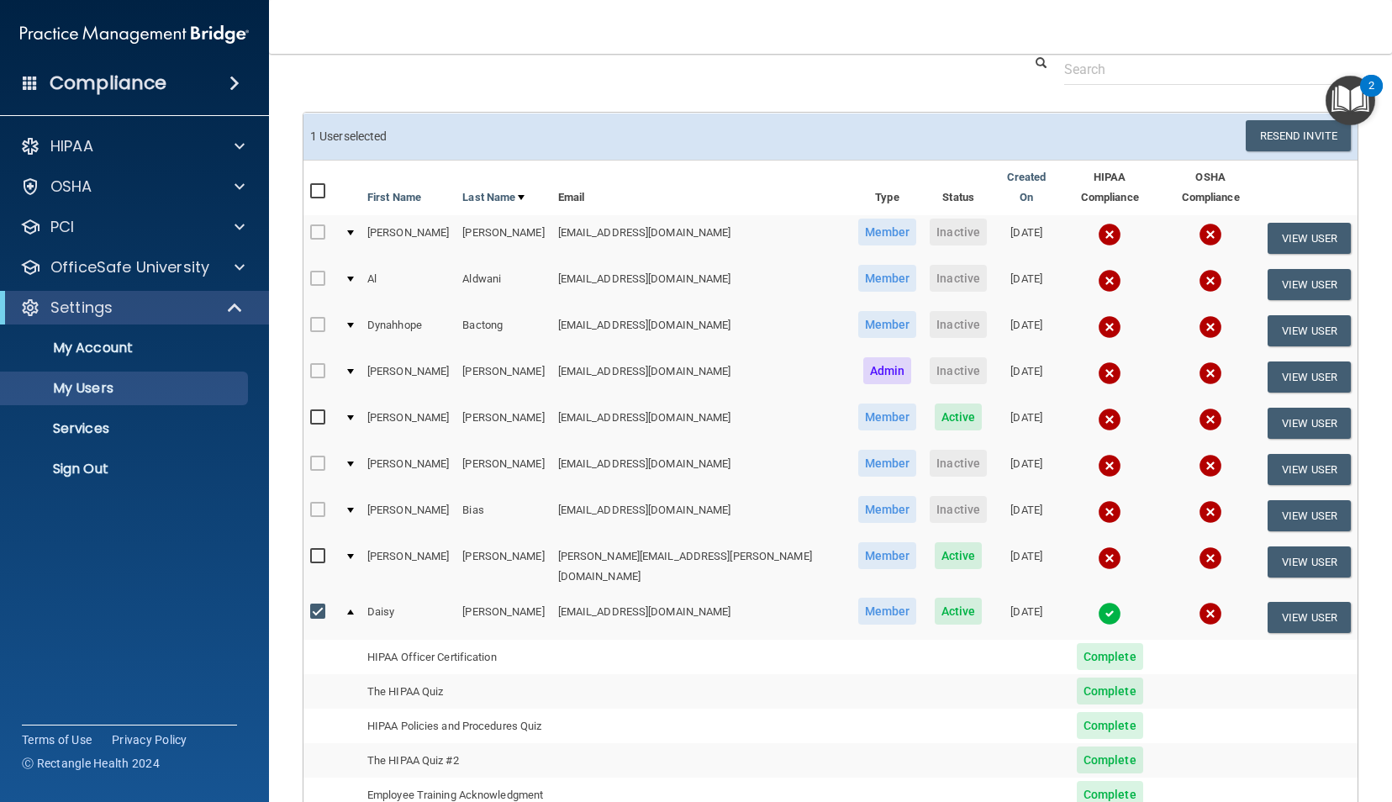
scroll to position [57, 0]
click at [1303, 603] on button "View User" at bounding box center [1308, 618] width 83 height 31
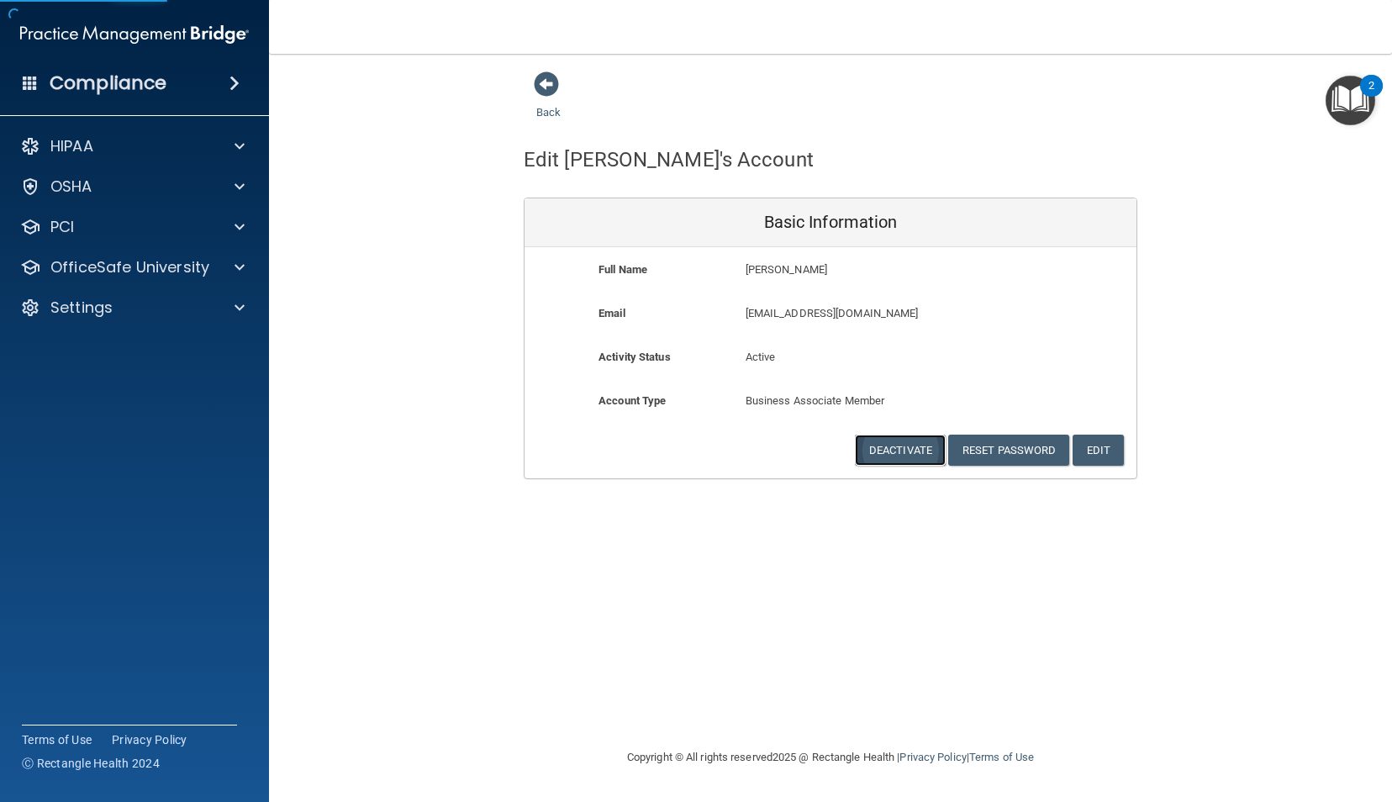
click at [881, 443] on button "Deactivate" at bounding box center [900, 449] width 91 height 31
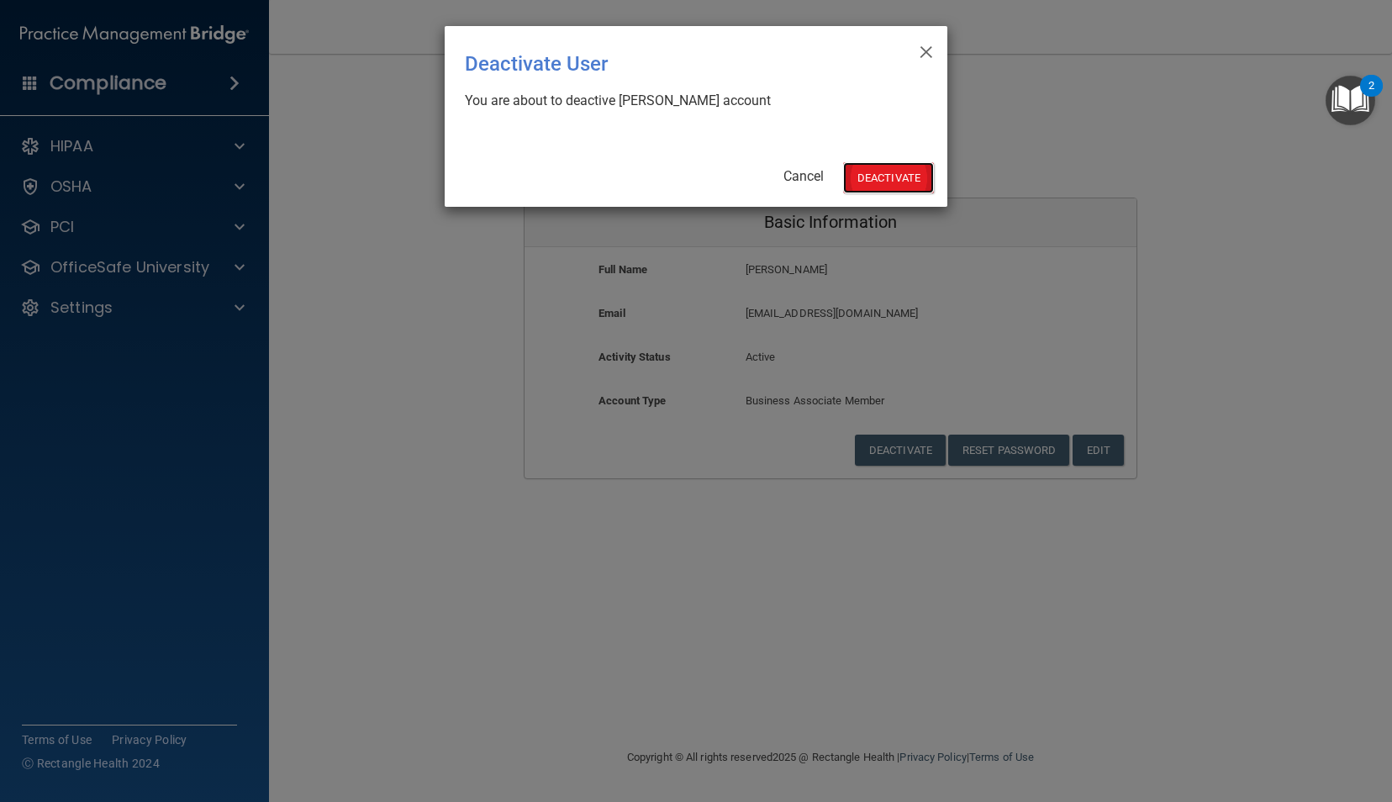
click at [876, 182] on button "Deactivate" at bounding box center [888, 177] width 91 height 31
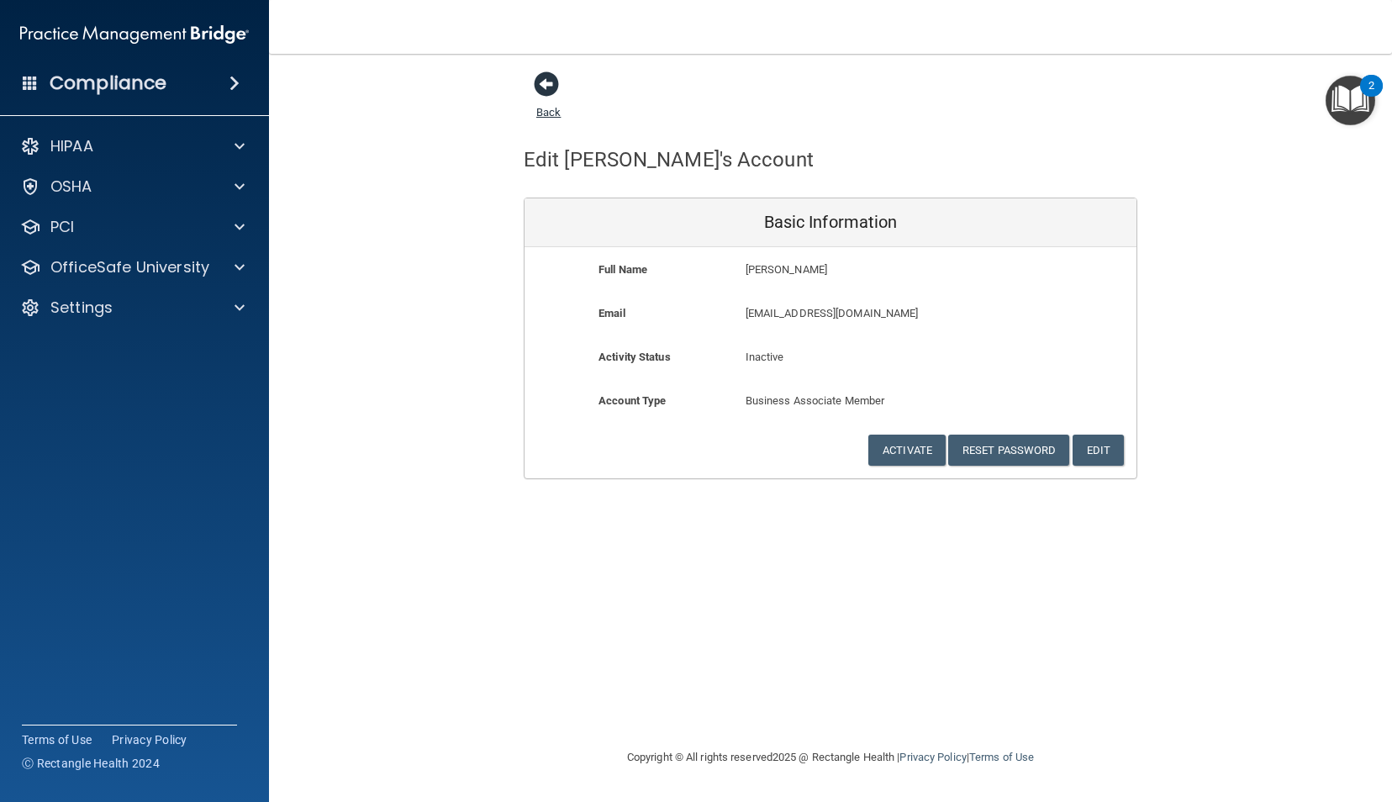
click at [545, 80] on span at bounding box center [546, 83] width 25 height 25
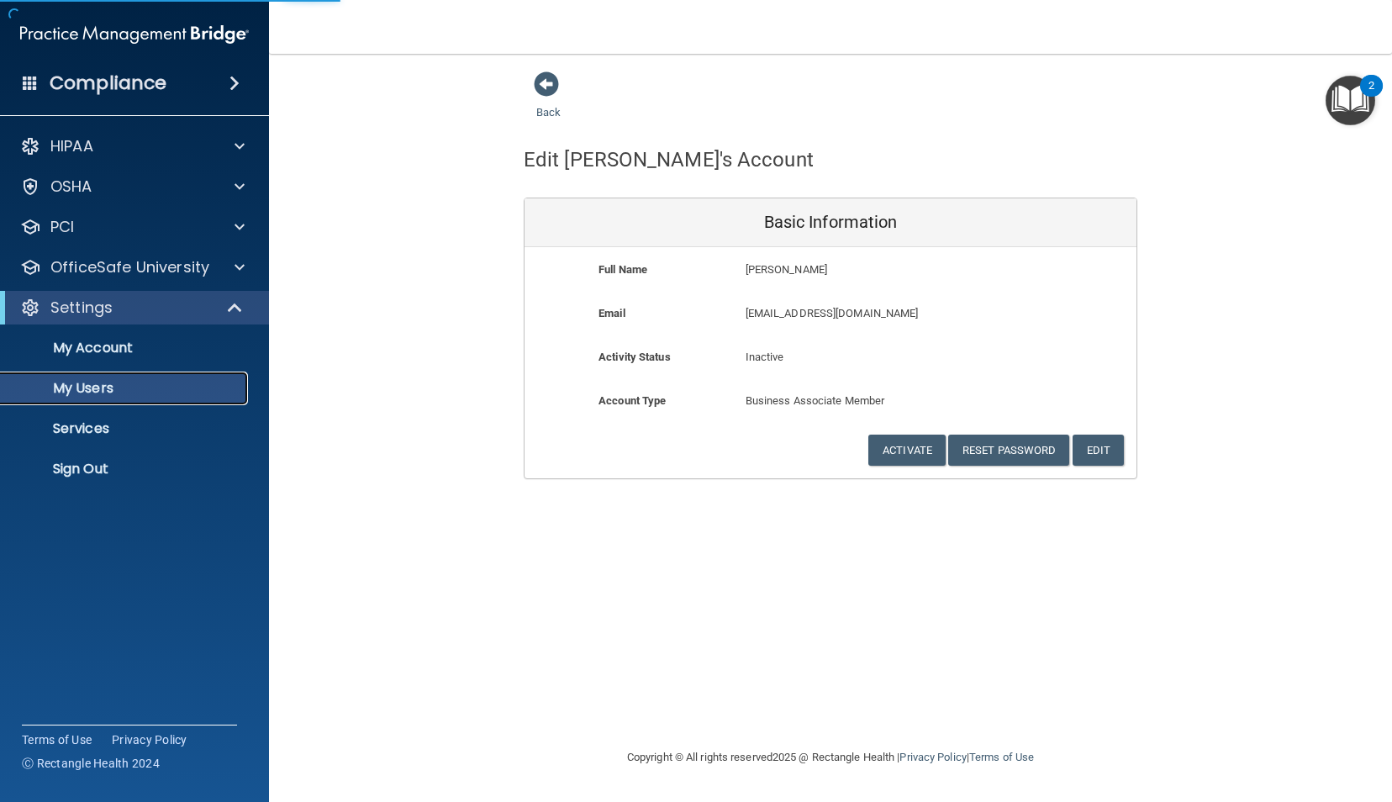
click at [106, 388] on p "My Users" at bounding box center [125, 388] width 229 height 17
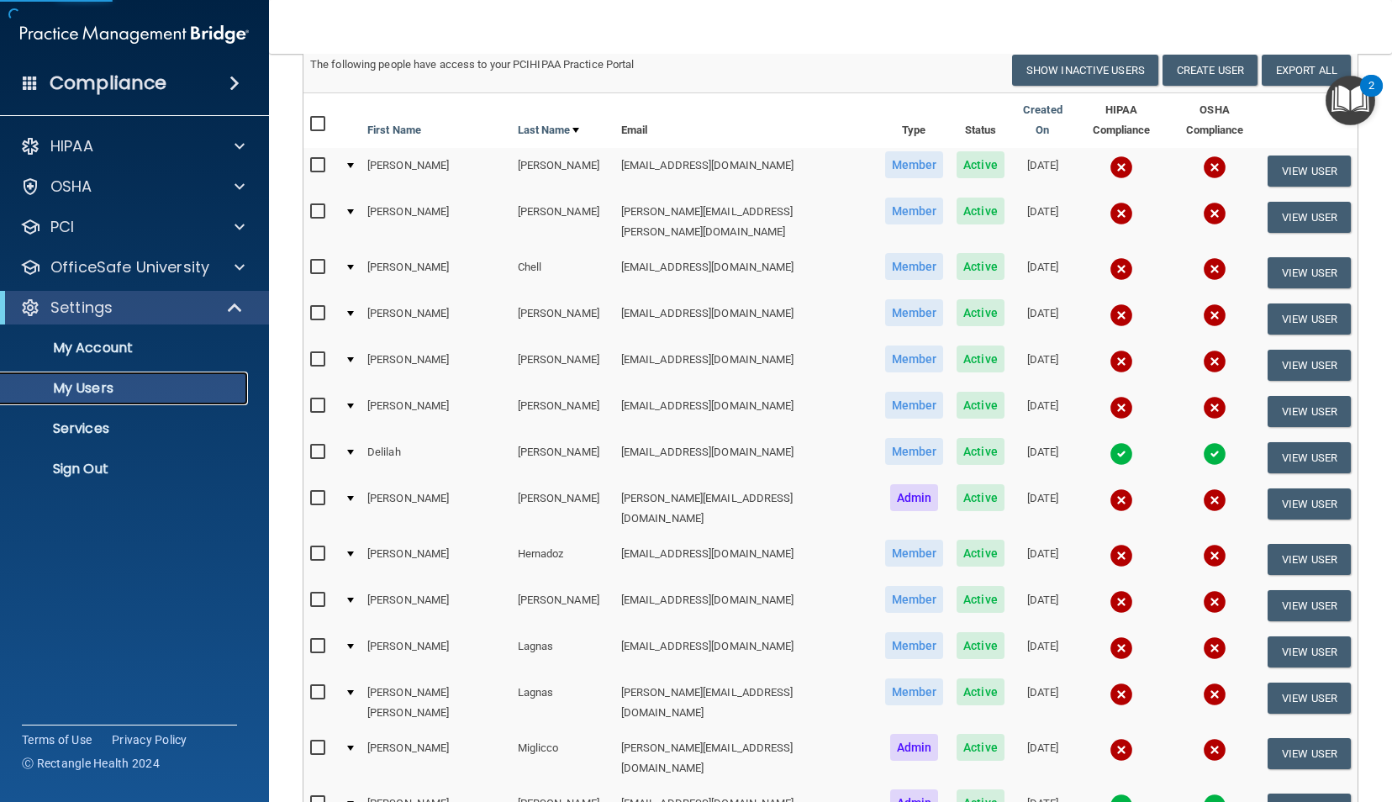
scroll to position [135, 0]
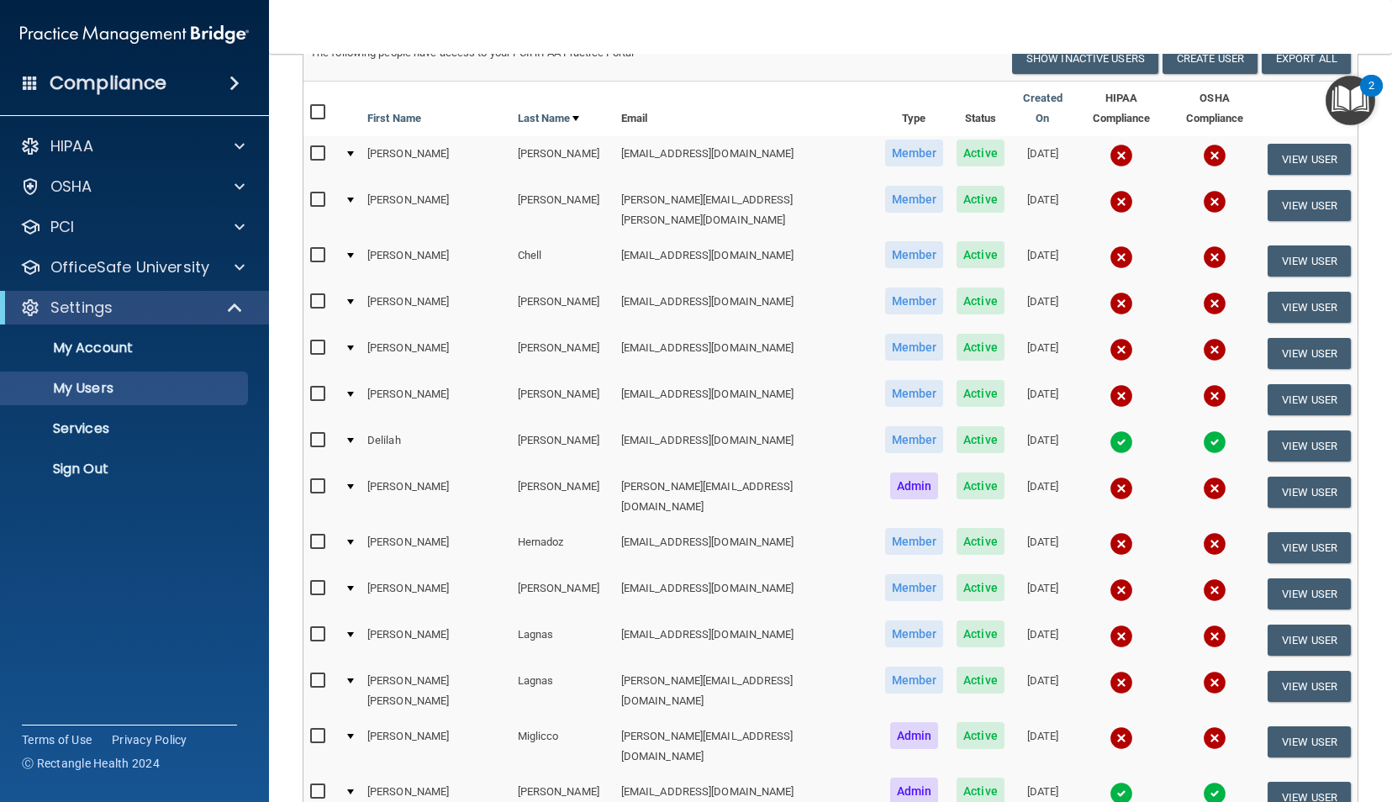
click at [320, 341] on input "checkbox" at bounding box center [319, 347] width 19 height 13
checkbox input "true"
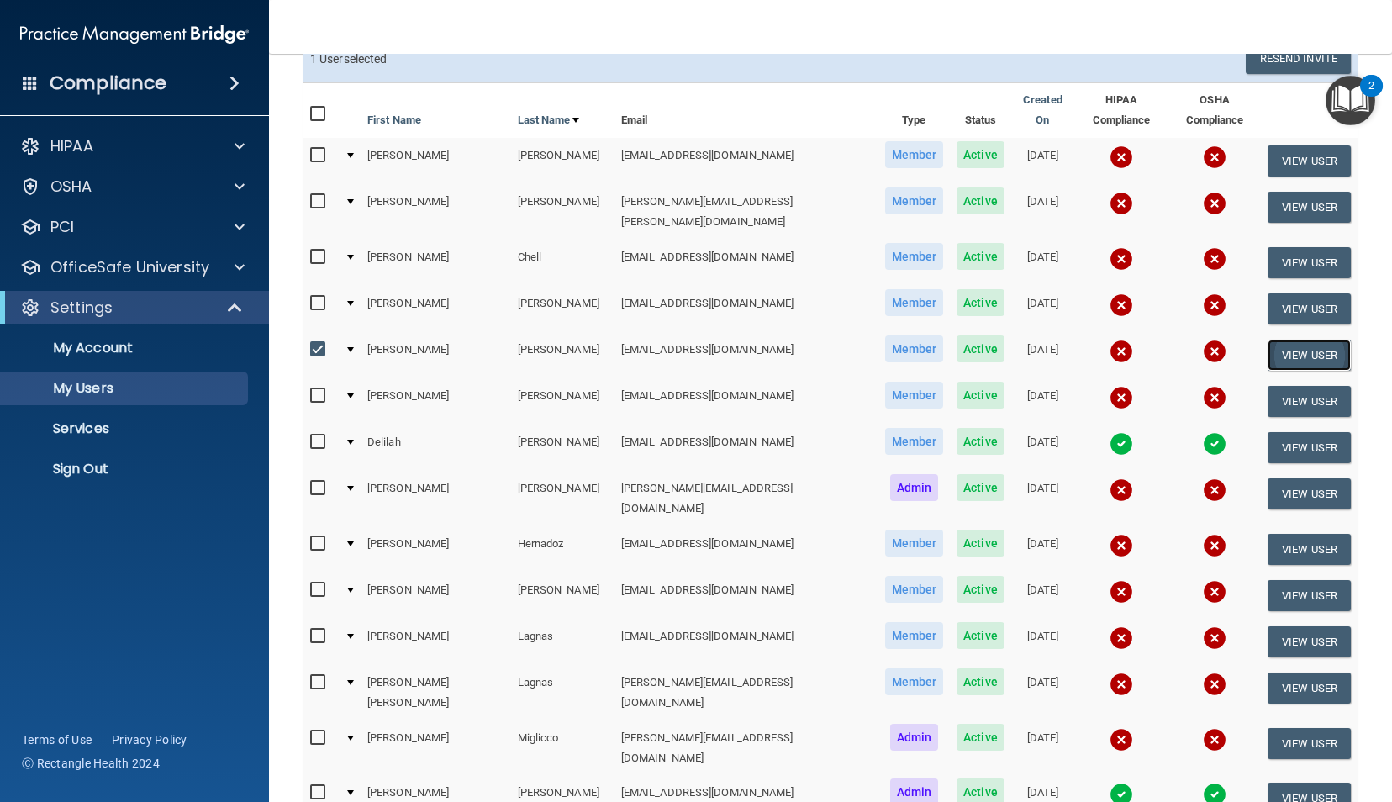
click at [1311, 339] on button "View User" at bounding box center [1308, 354] width 83 height 31
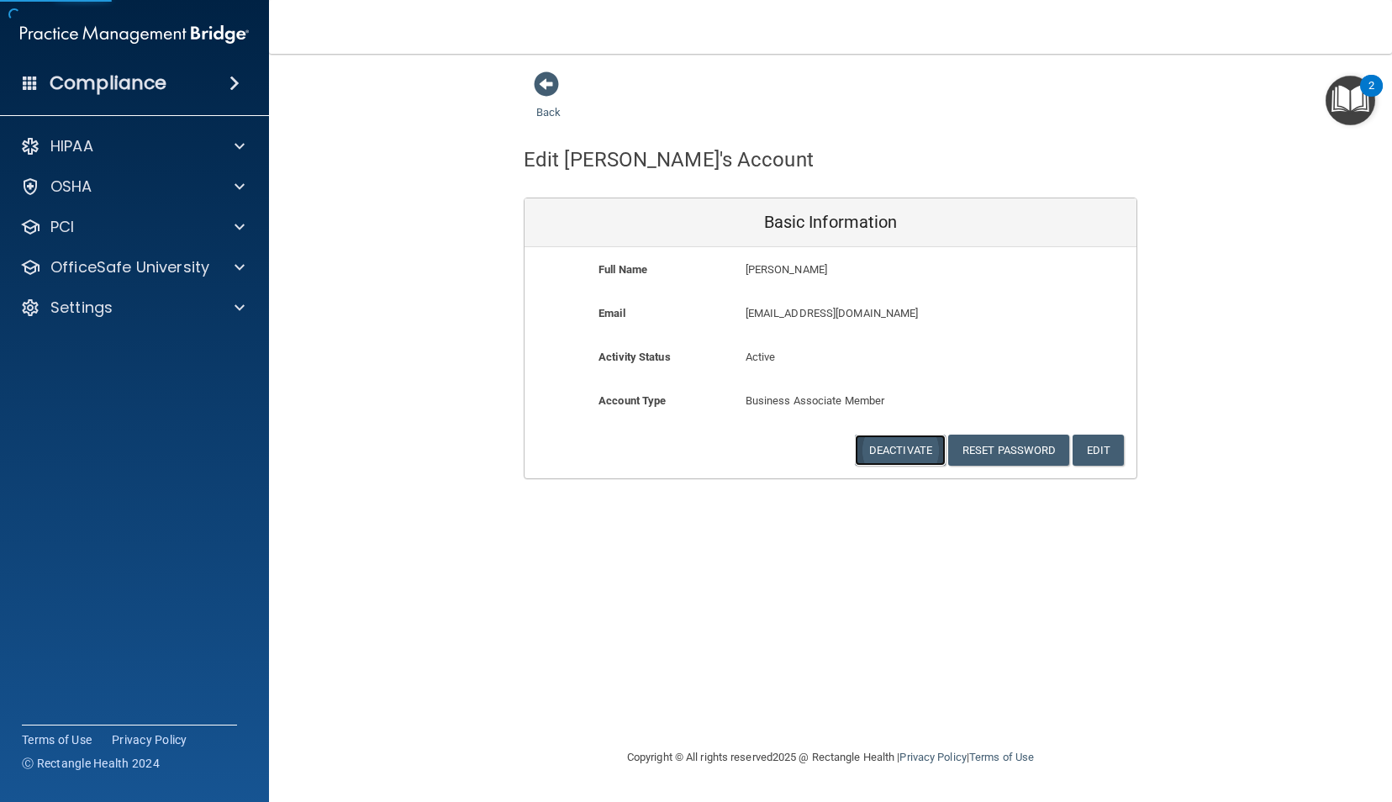
click at [897, 440] on button "Deactivate" at bounding box center [900, 449] width 91 height 31
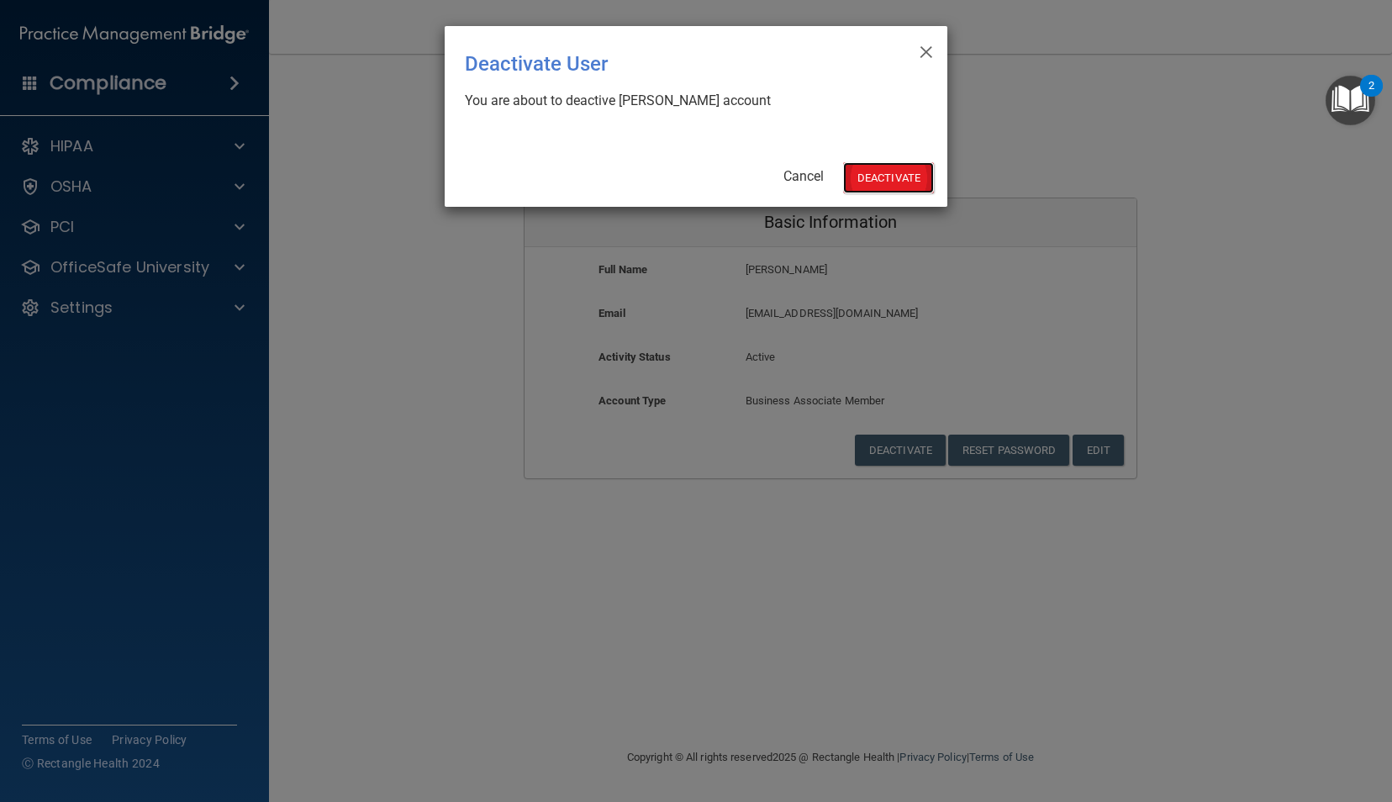
click at [890, 171] on button "Deactivate" at bounding box center [888, 177] width 91 height 31
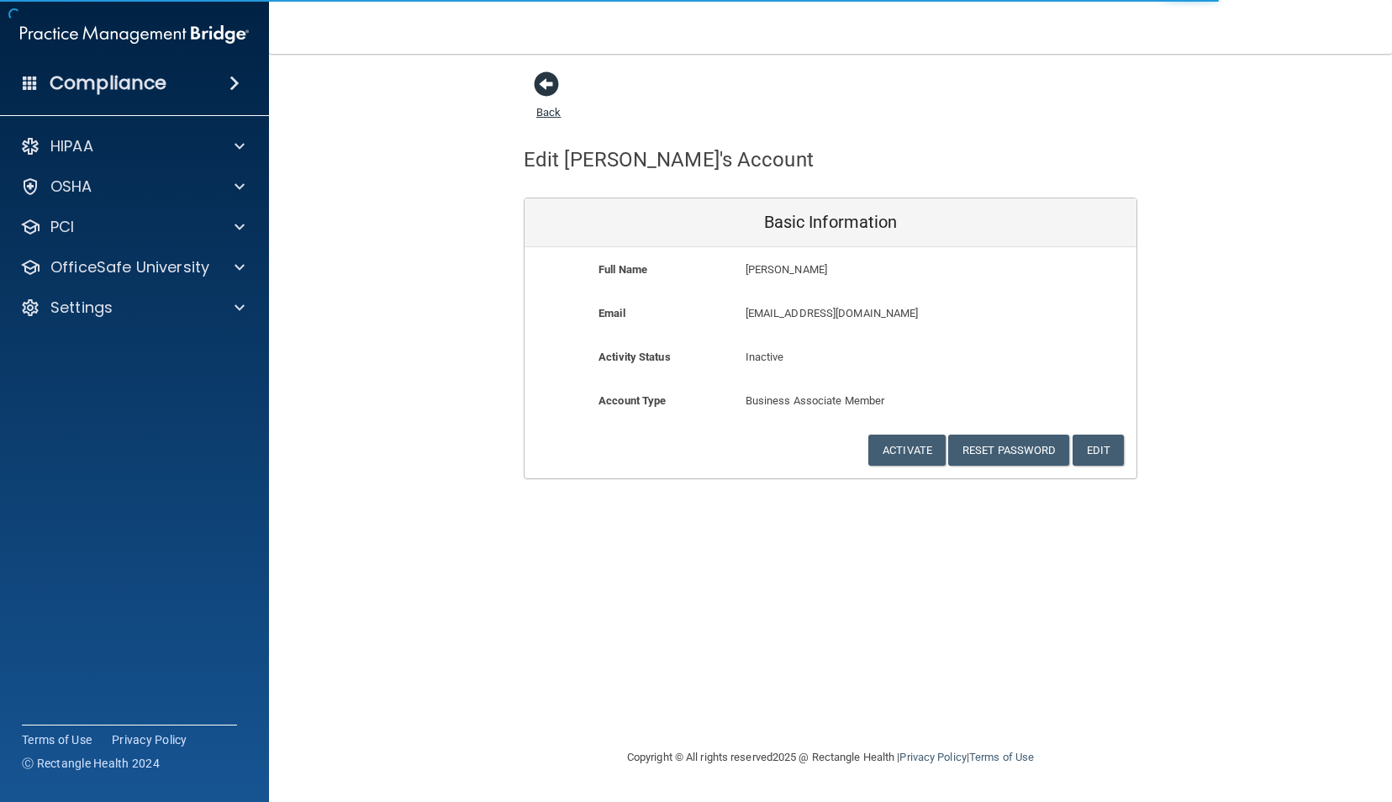
click at [552, 91] on span at bounding box center [546, 83] width 25 height 25
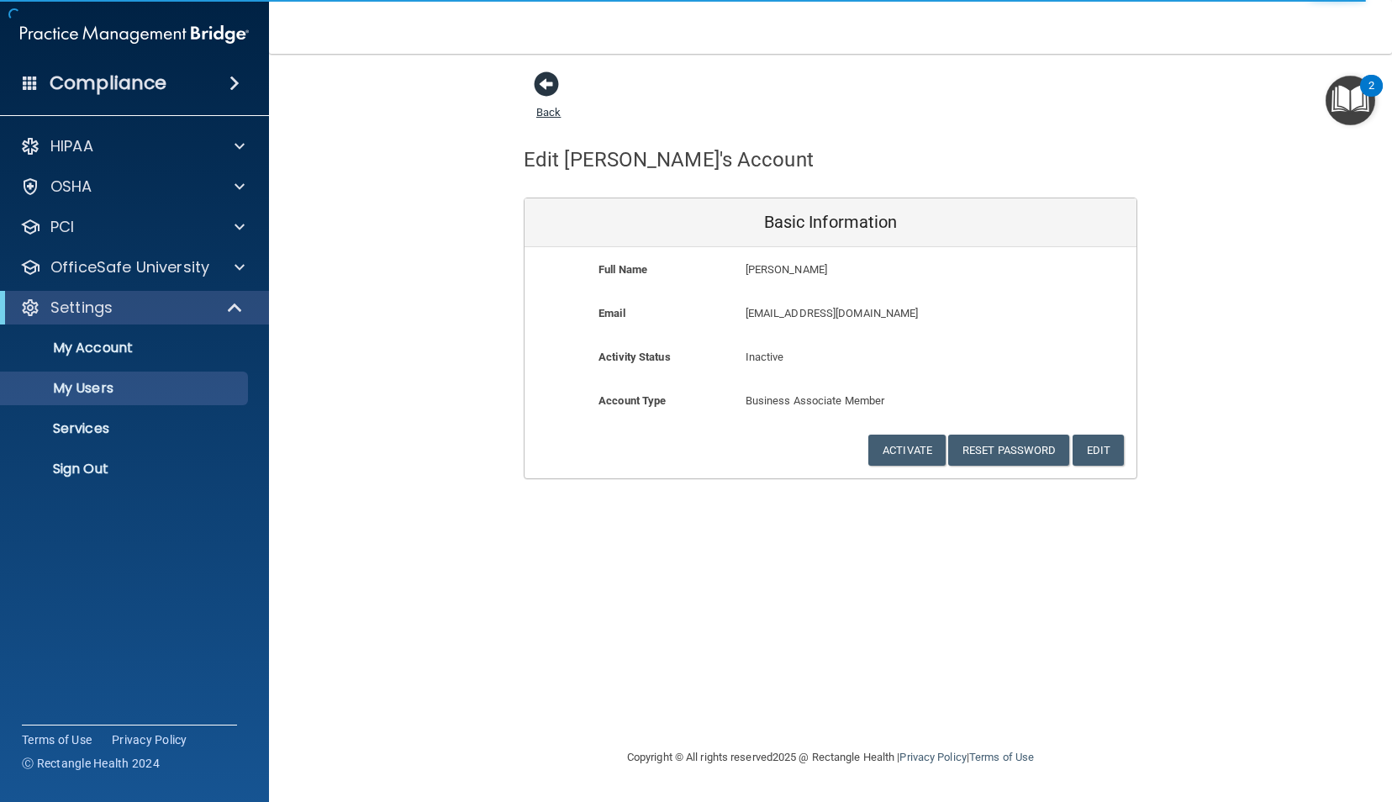
select select "20"
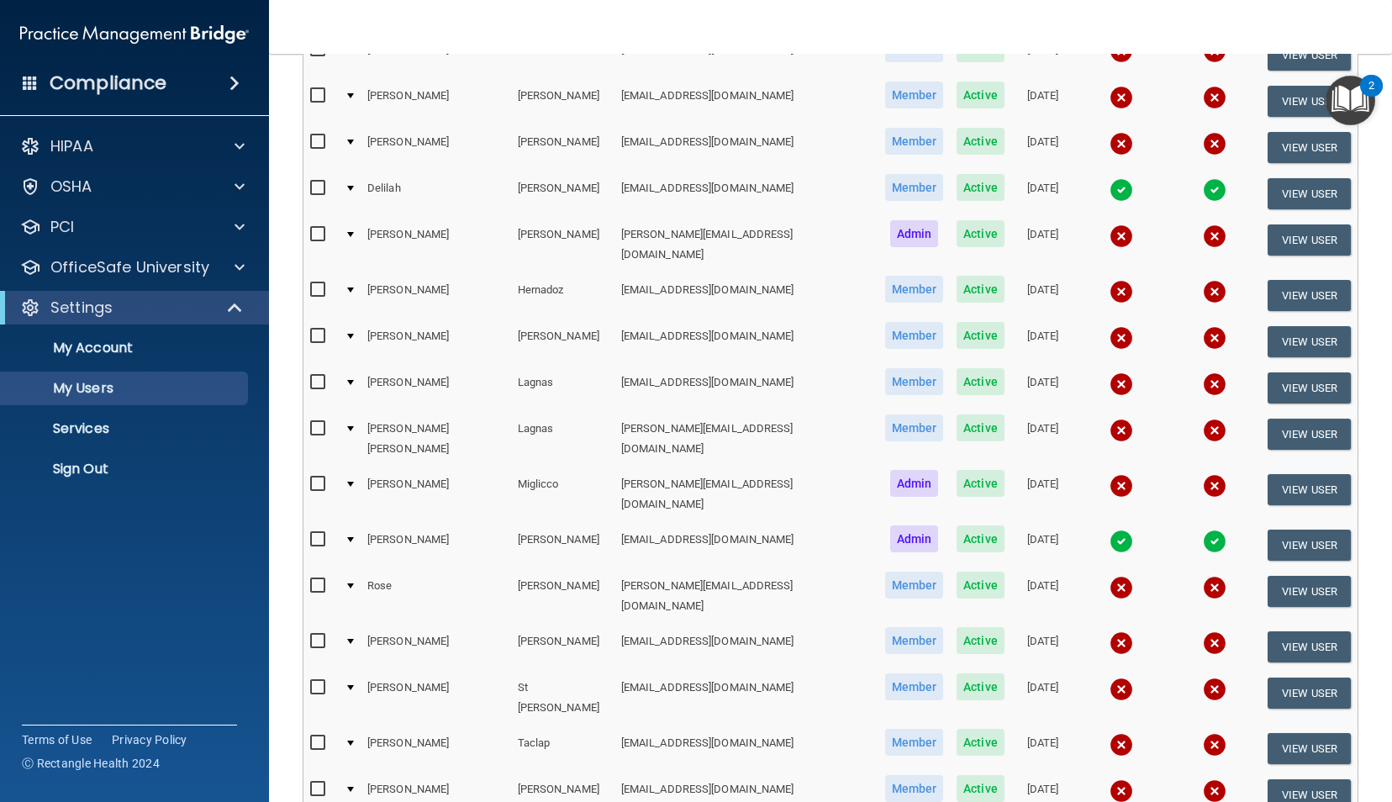
scroll to position [347, 0]
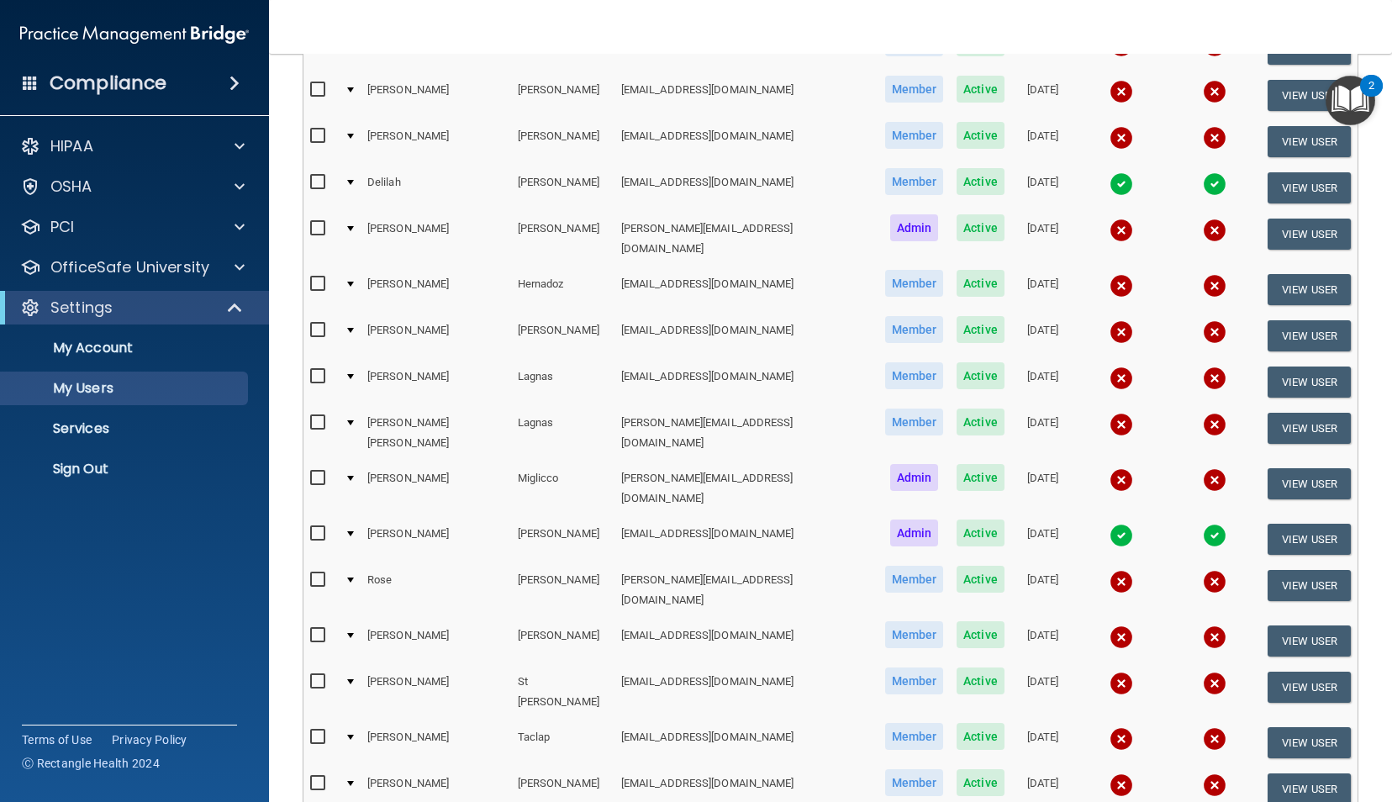
click at [320, 370] on input "checkbox" at bounding box center [319, 376] width 19 height 13
checkbox input "true"
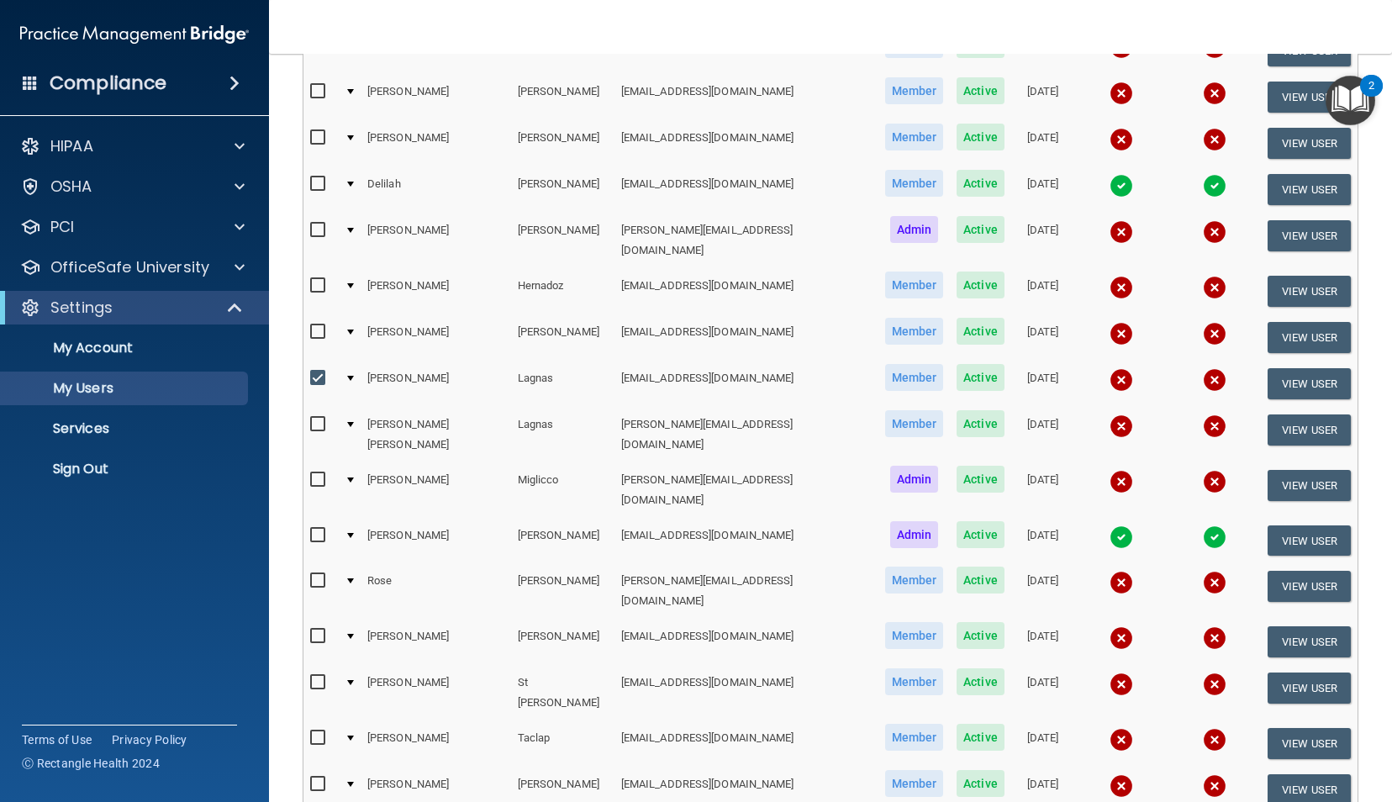
scroll to position [349, 0]
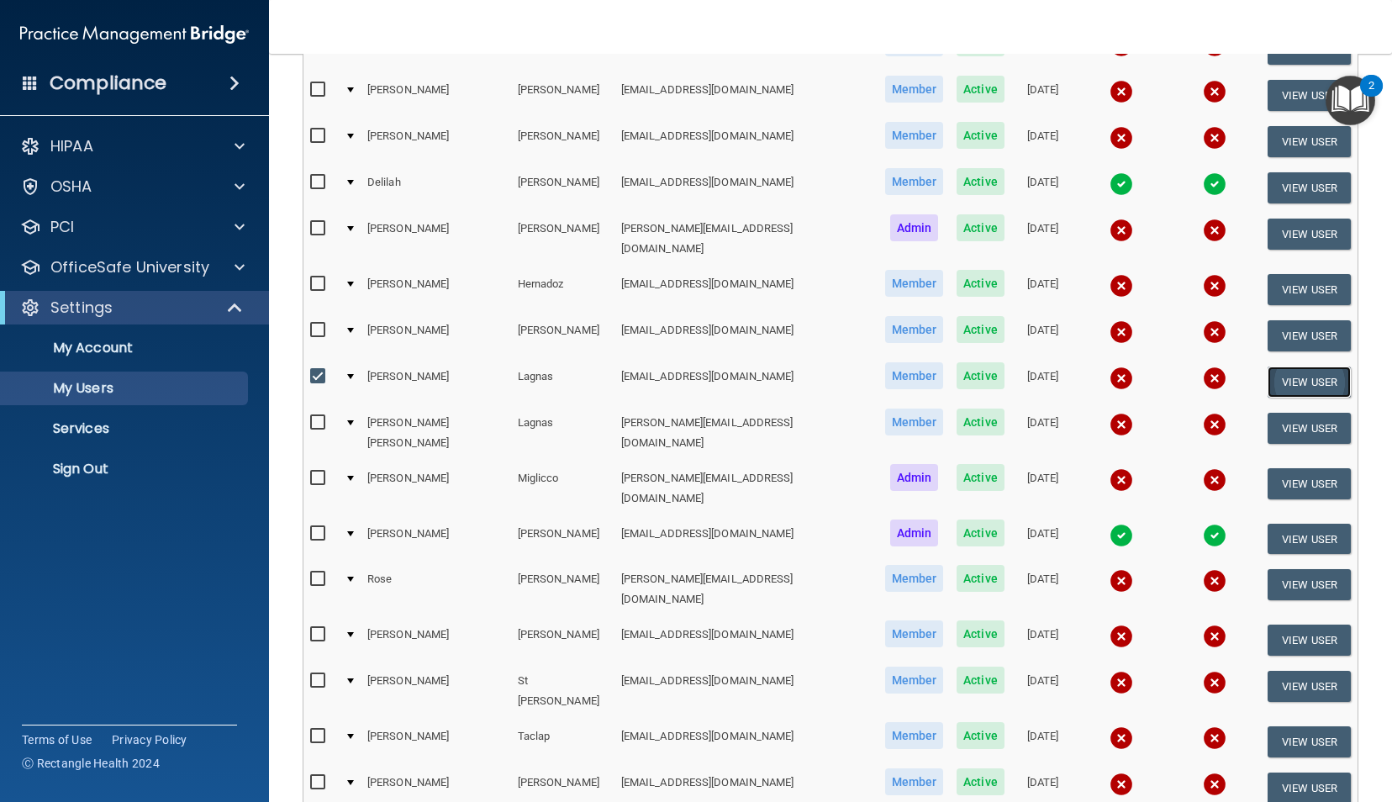
click at [1270, 366] on button "View User" at bounding box center [1308, 381] width 83 height 31
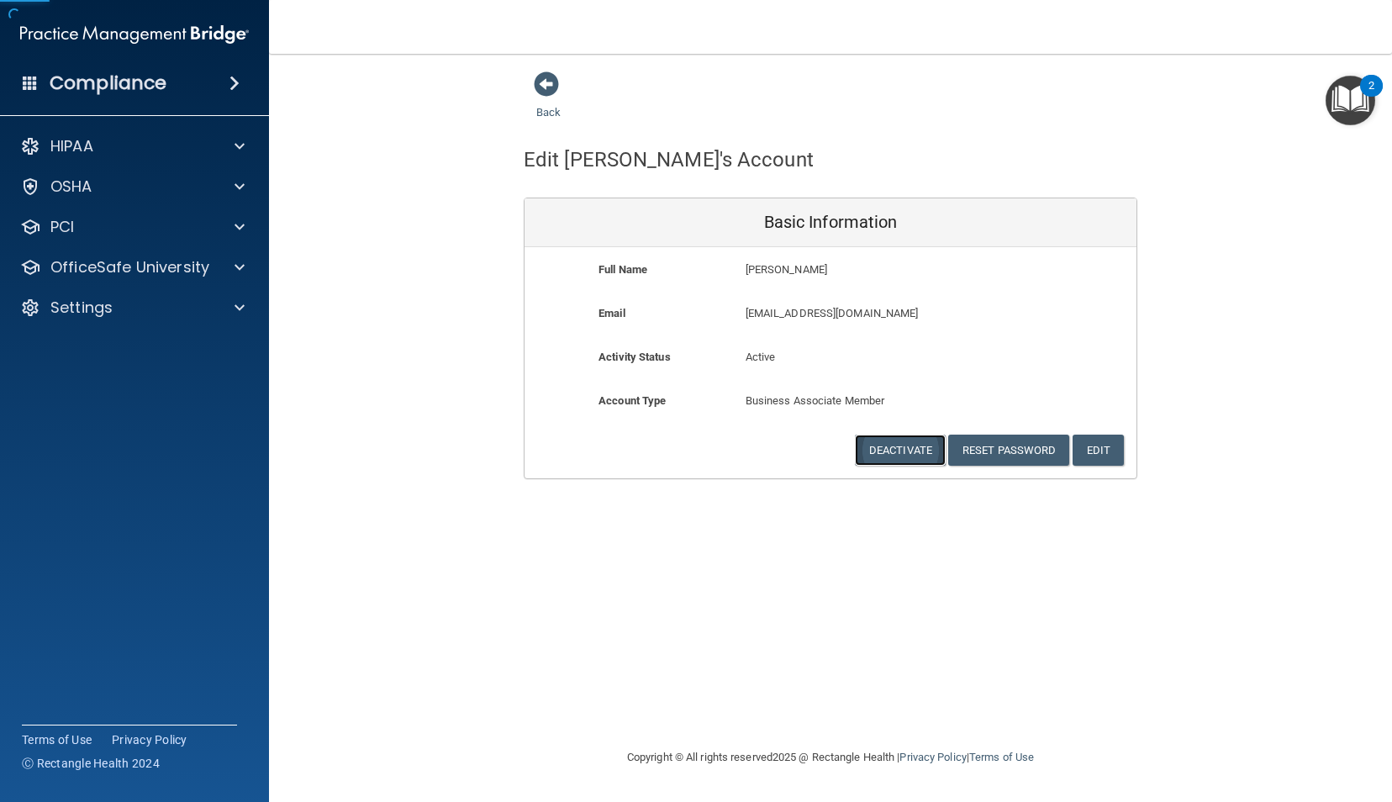
click at [897, 440] on button "Deactivate" at bounding box center [900, 449] width 91 height 31
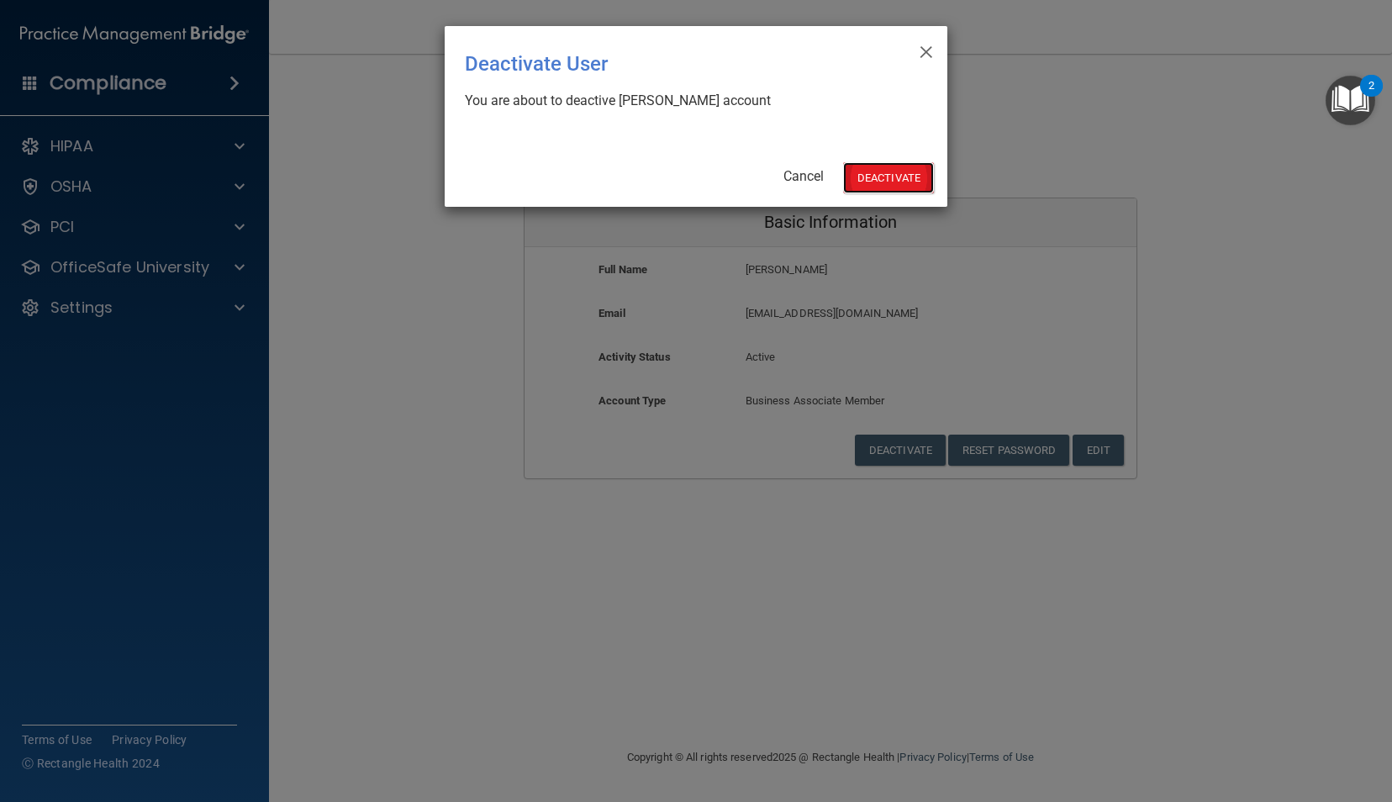
click at [881, 175] on button "Deactivate" at bounding box center [888, 177] width 91 height 31
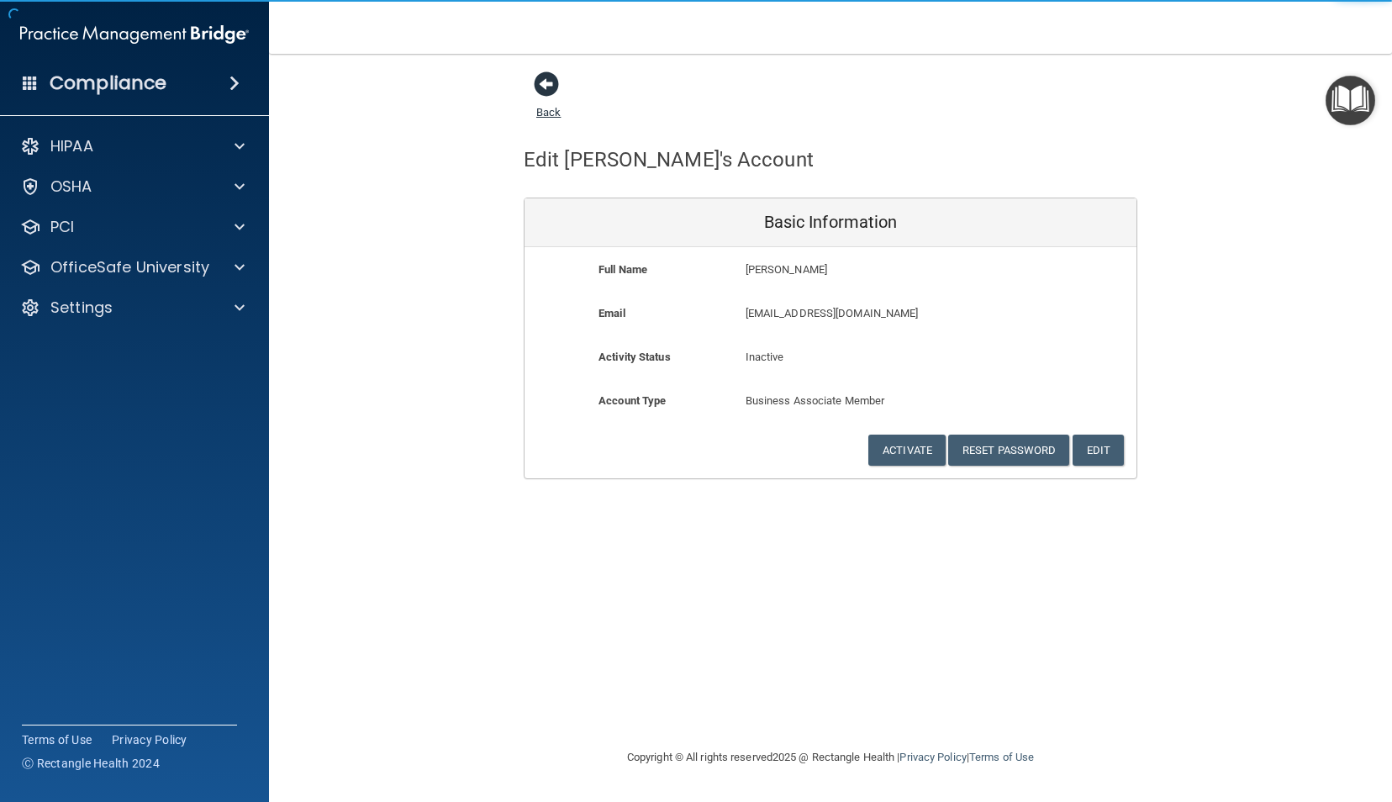
click at [540, 87] on span at bounding box center [546, 83] width 25 height 25
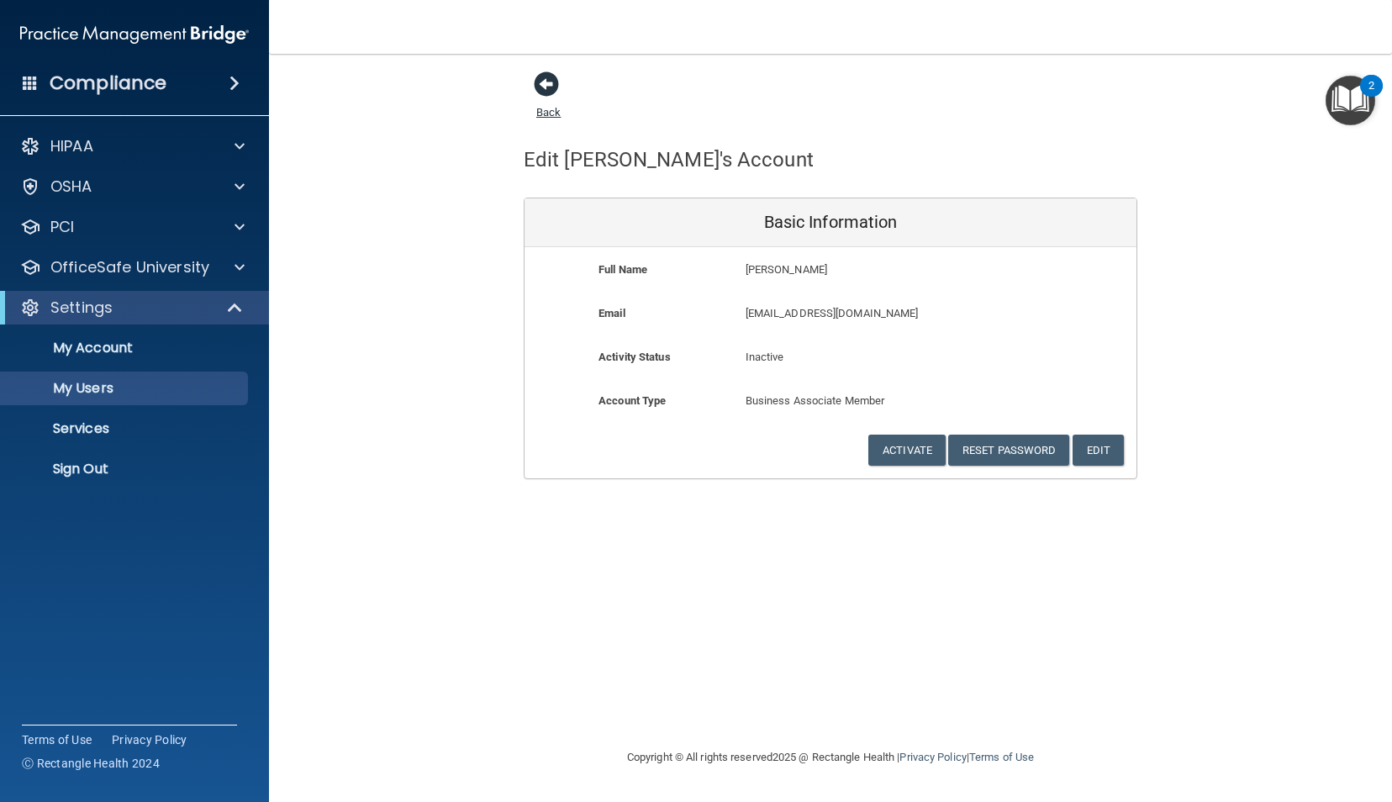
select select "20"
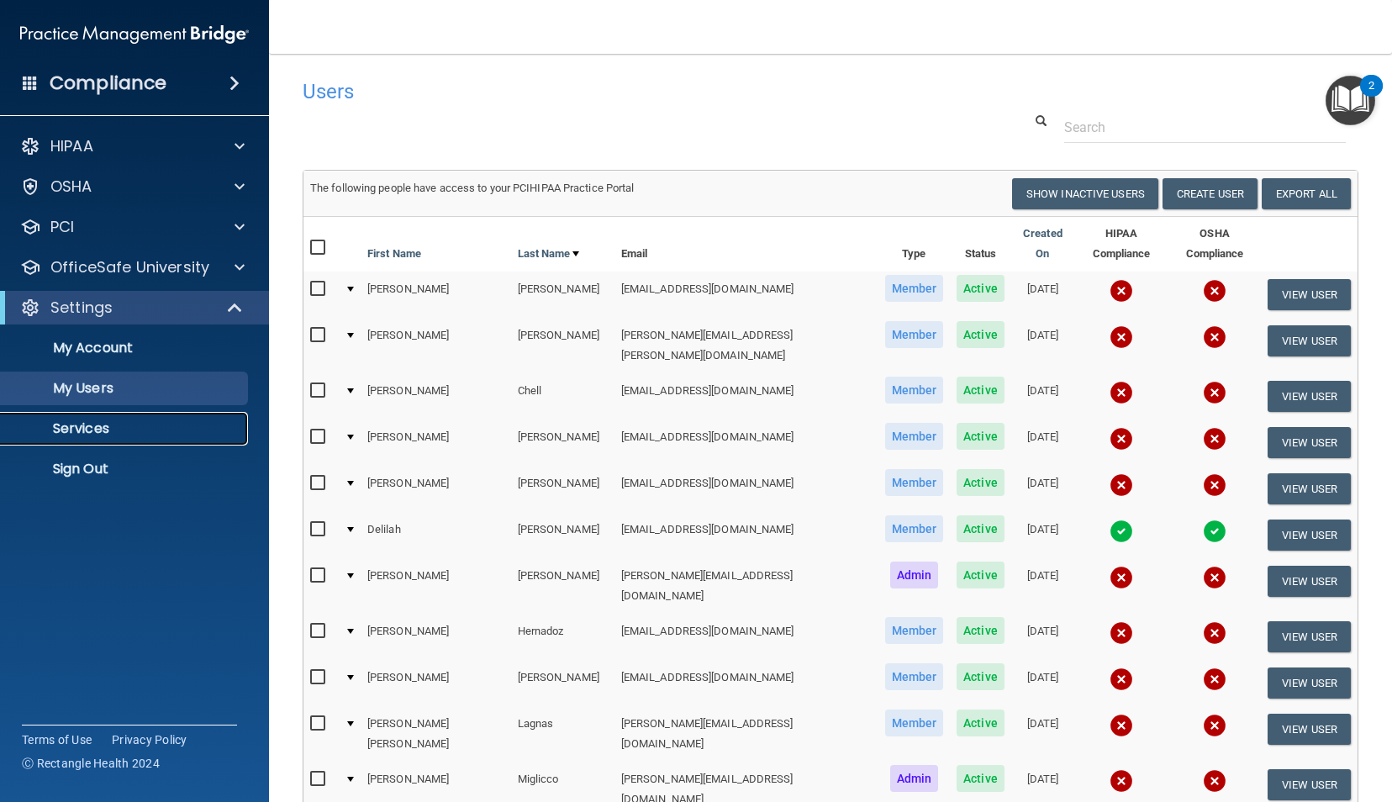
click at [80, 423] on p "Services" at bounding box center [125, 428] width 229 height 17
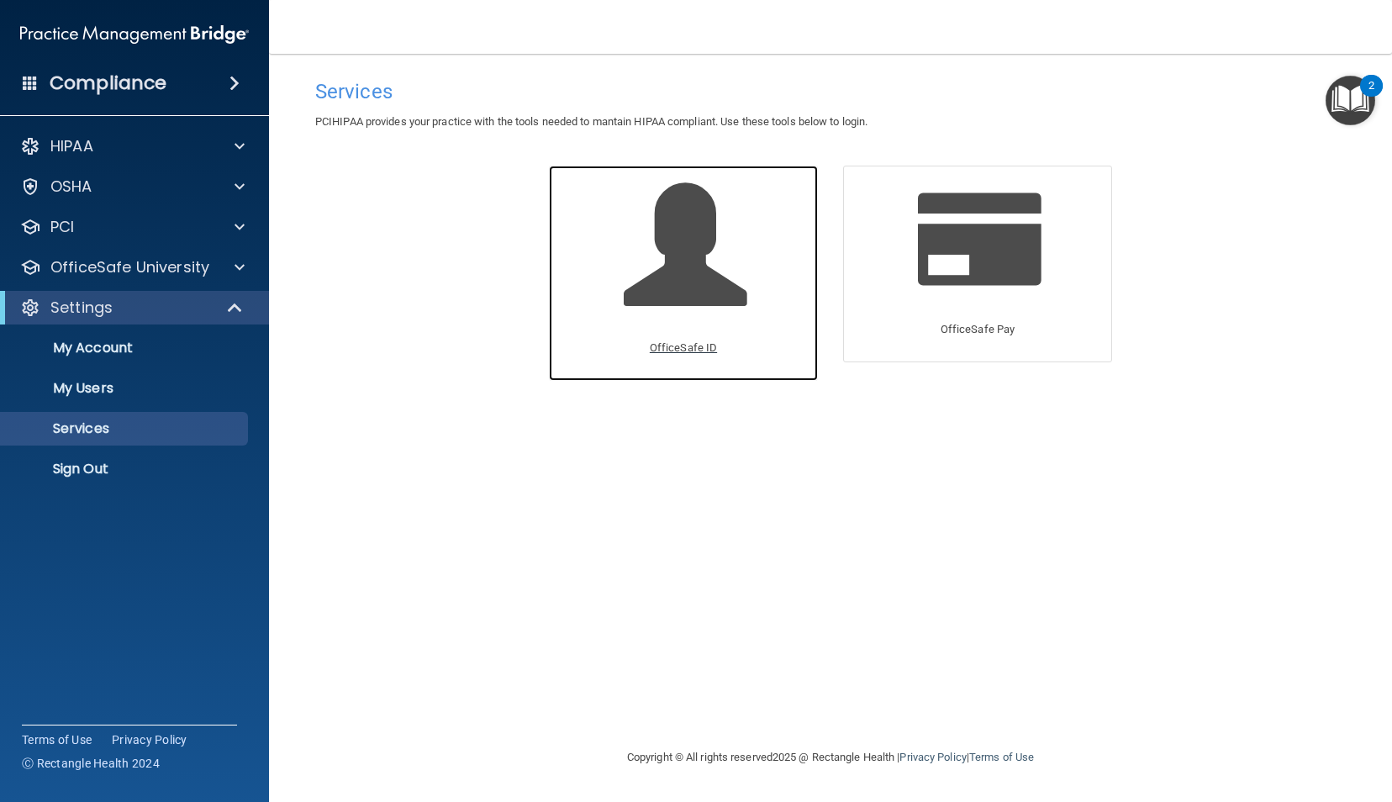
click at [664, 288] on span at bounding box center [704, 257] width 160 height 147
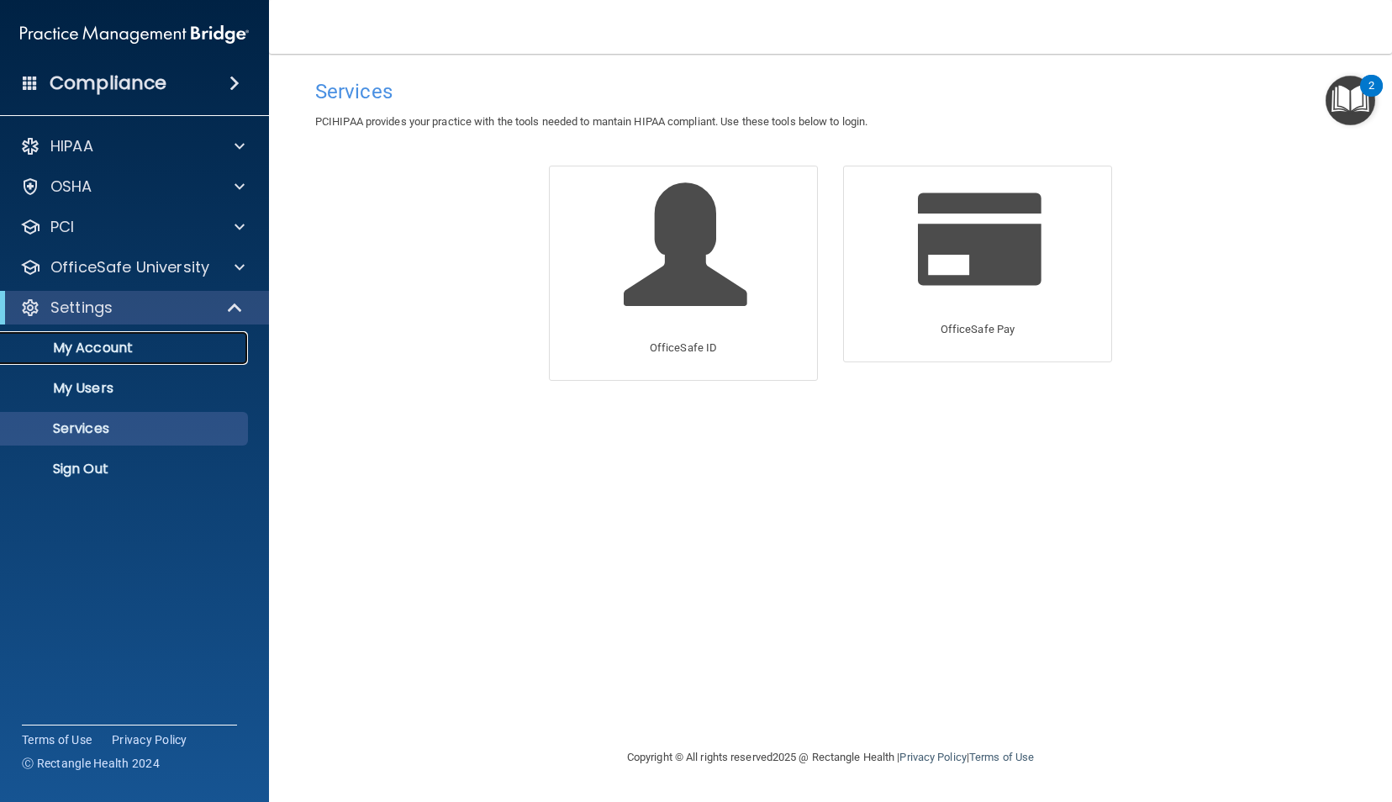
click at [121, 351] on p "My Account" at bounding box center [125, 347] width 229 height 17
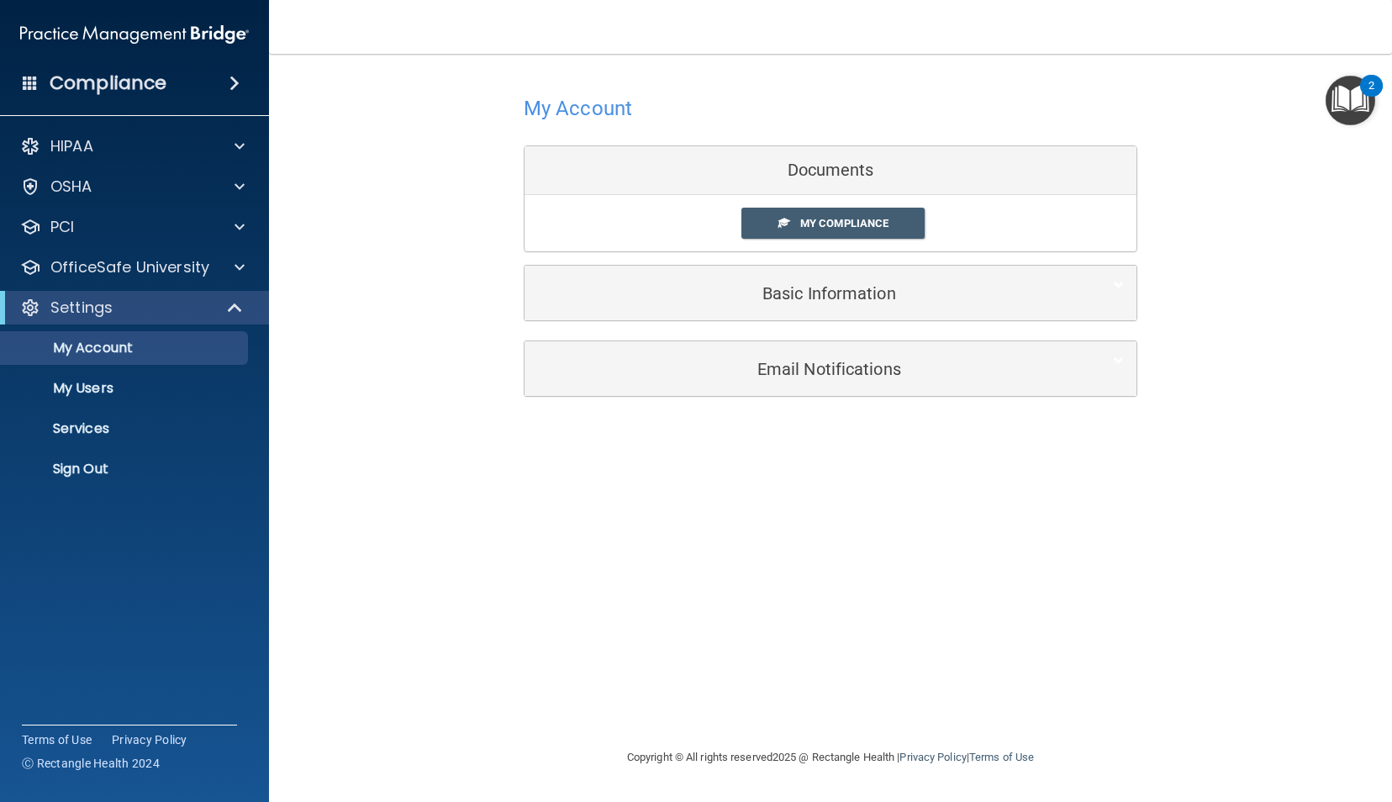
click at [171, 83] on div "Compliance" at bounding box center [134, 83] width 269 height 37
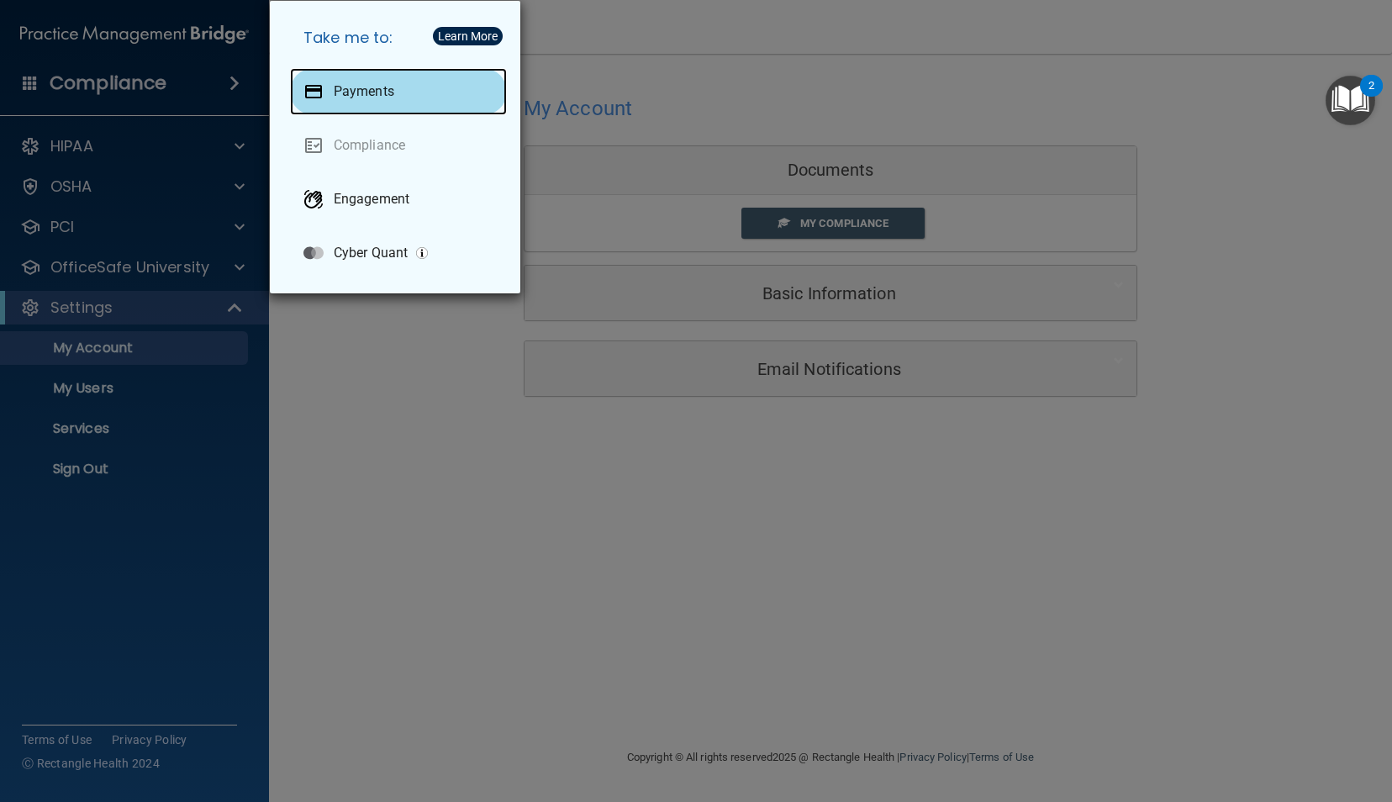
click at [373, 84] on p "Payments" at bounding box center [364, 91] width 61 height 17
